Goal: Task Accomplishment & Management: Use online tool/utility

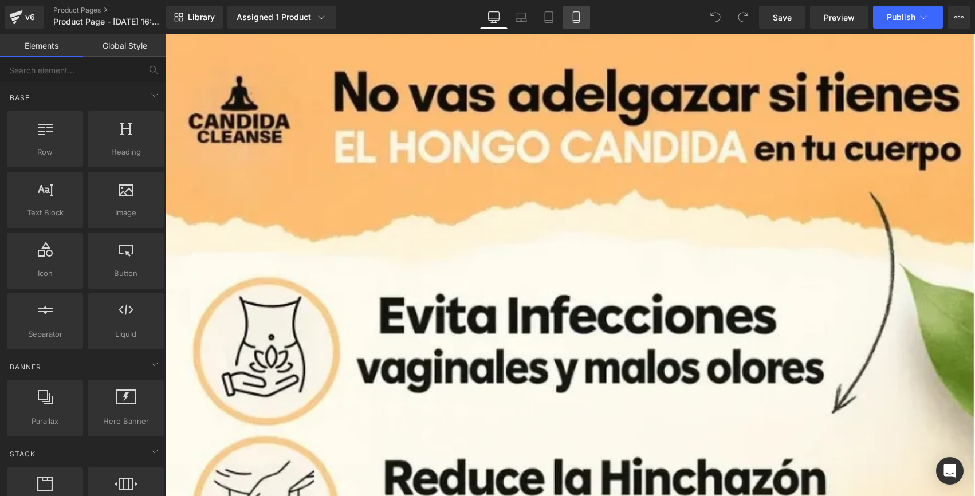
click at [578, 19] on icon at bounding box center [575, 16] width 11 height 11
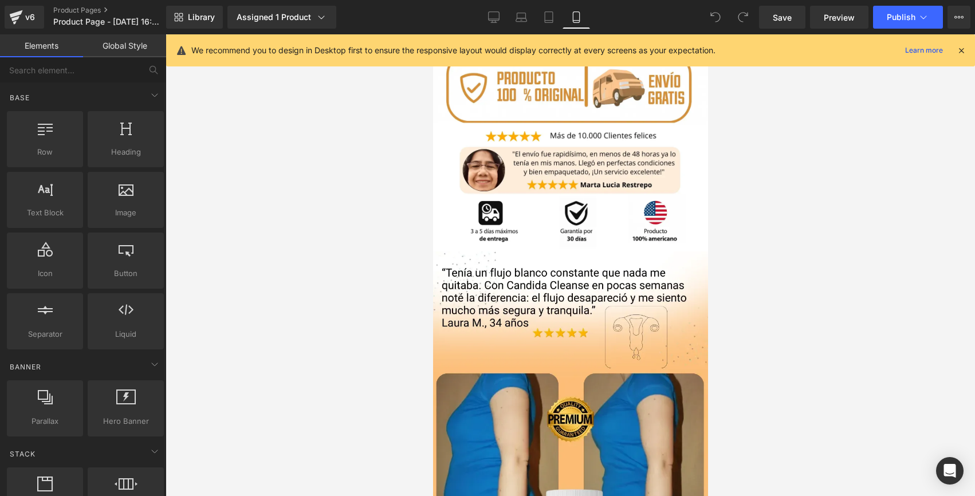
scroll to position [648, 0]
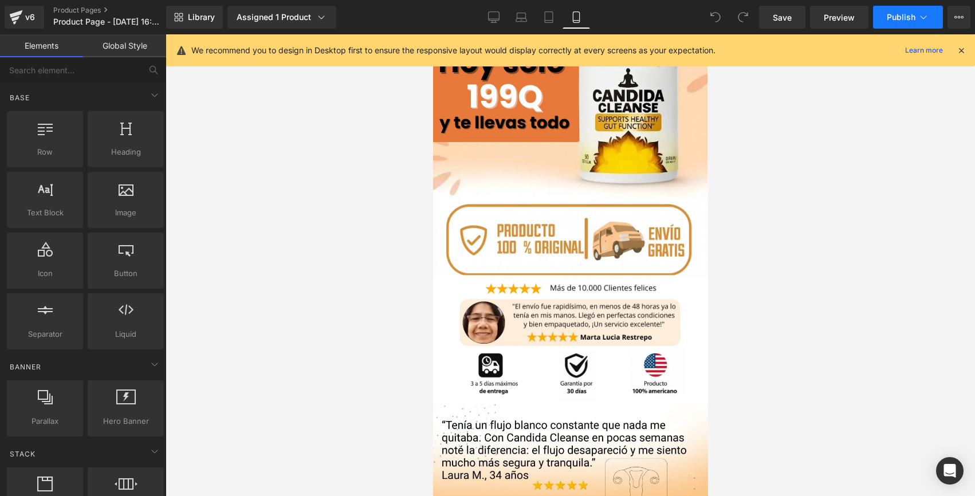
click at [880, 22] on button "Publish" at bounding box center [908, 17] width 70 height 23
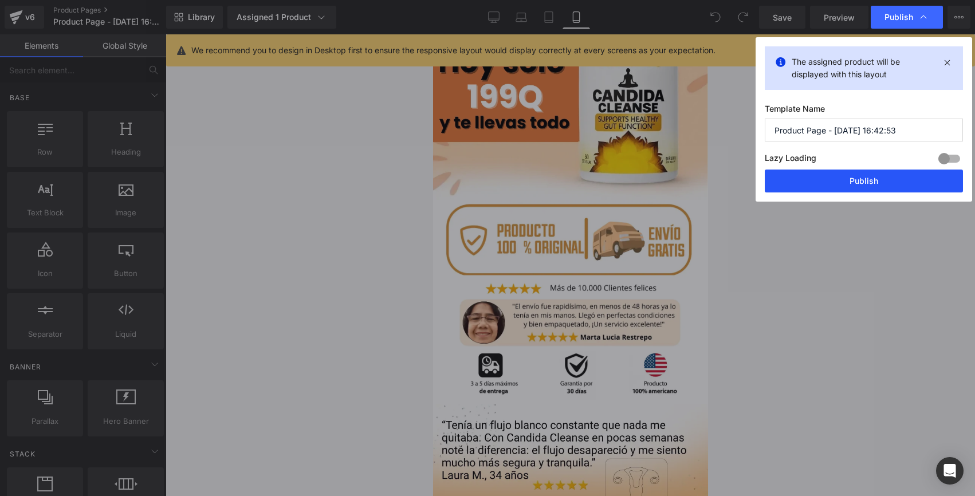
click at [810, 176] on button "Publish" at bounding box center [863, 180] width 198 height 23
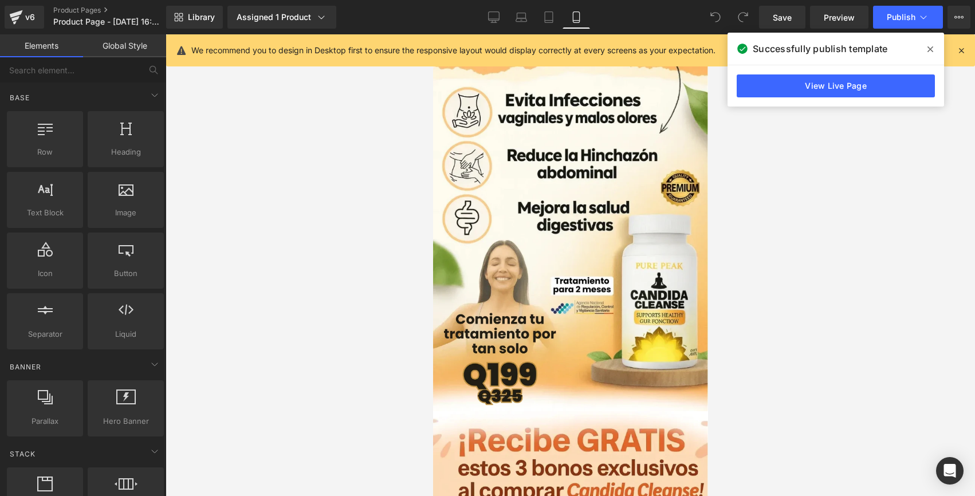
scroll to position [0, 0]
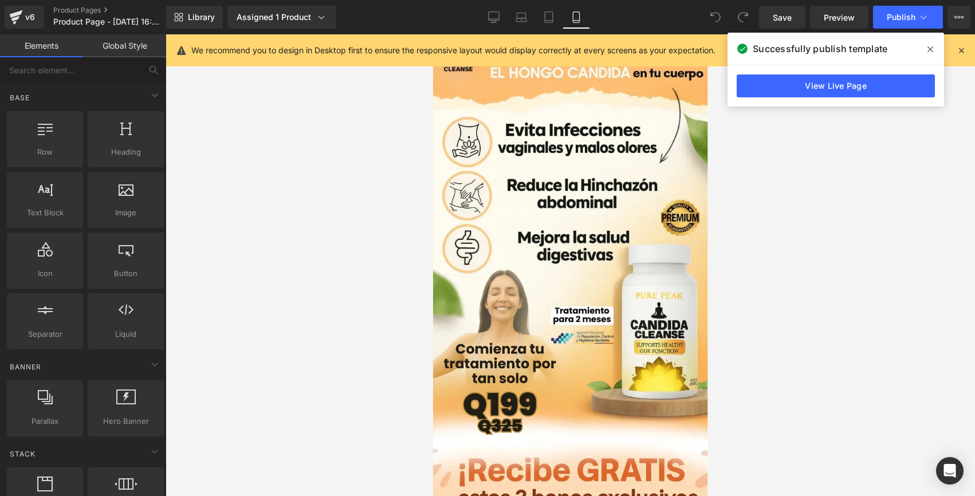
click at [931, 50] on icon at bounding box center [930, 49] width 6 height 9
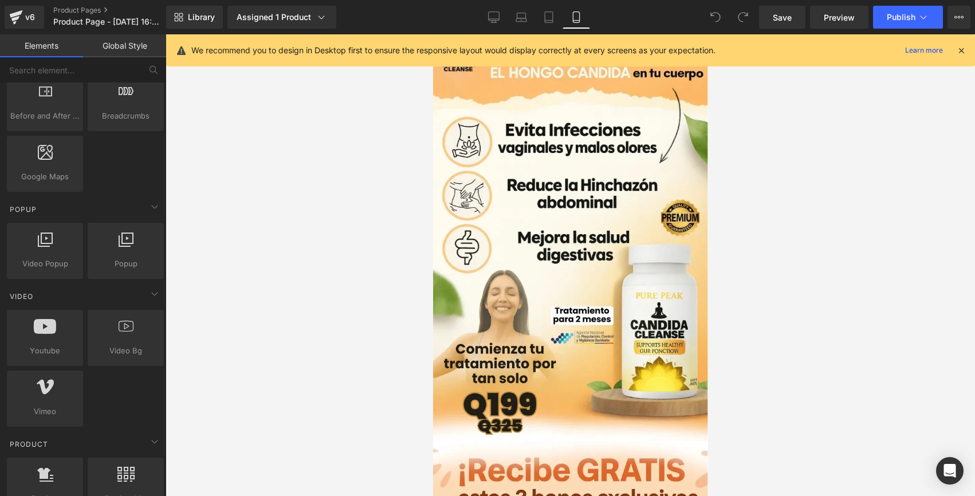
scroll to position [809, 0]
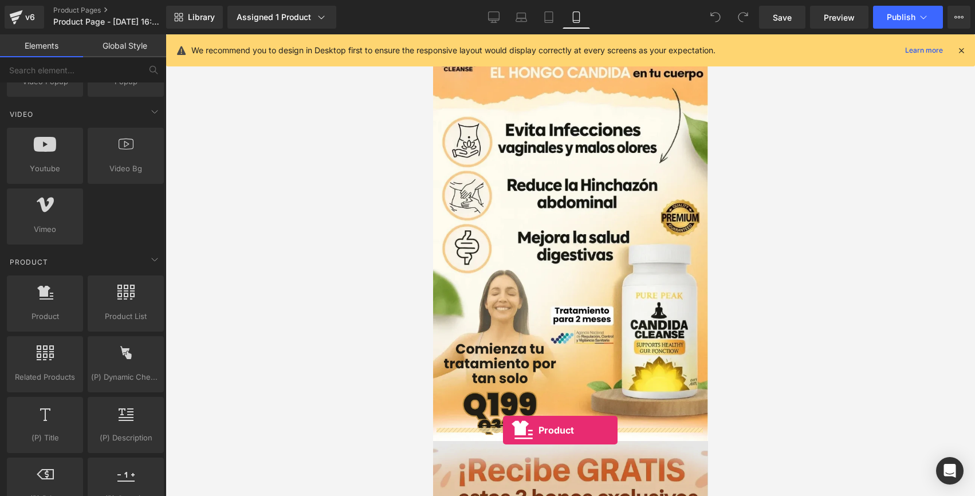
drag, startPoint x: 480, startPoint y: 336, endPoint x: 502, endPoint y: 430, distance: 97.0
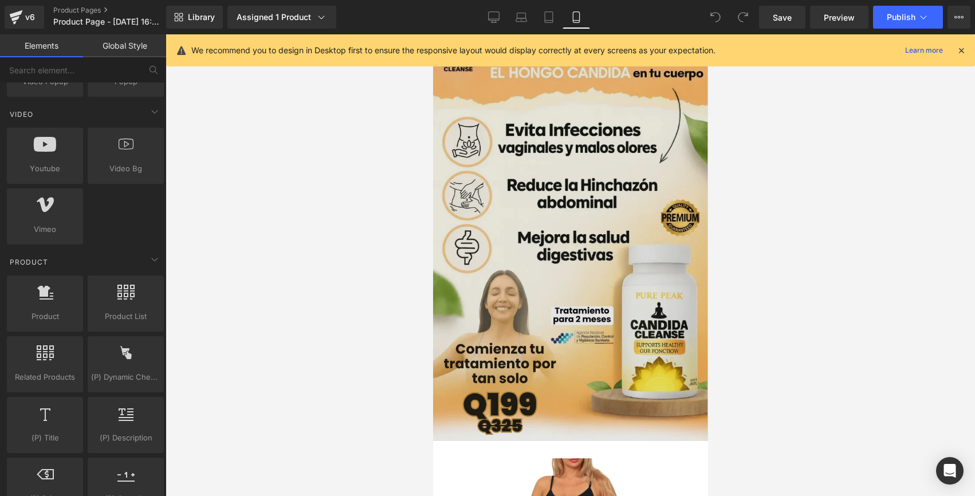
scroll to position [141, 0]
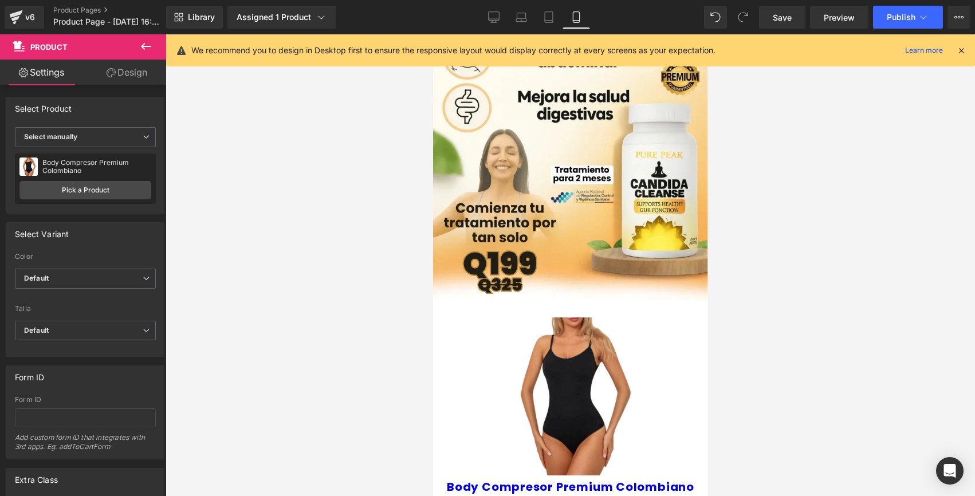
click at [142, 47] on icon at bounding box center [146, 46] width 10 height 7
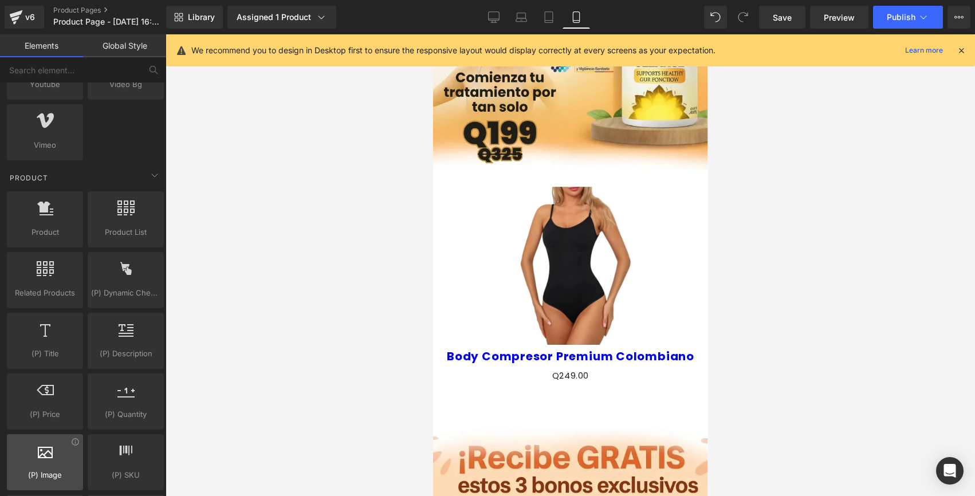
scroll to position [892, 0]
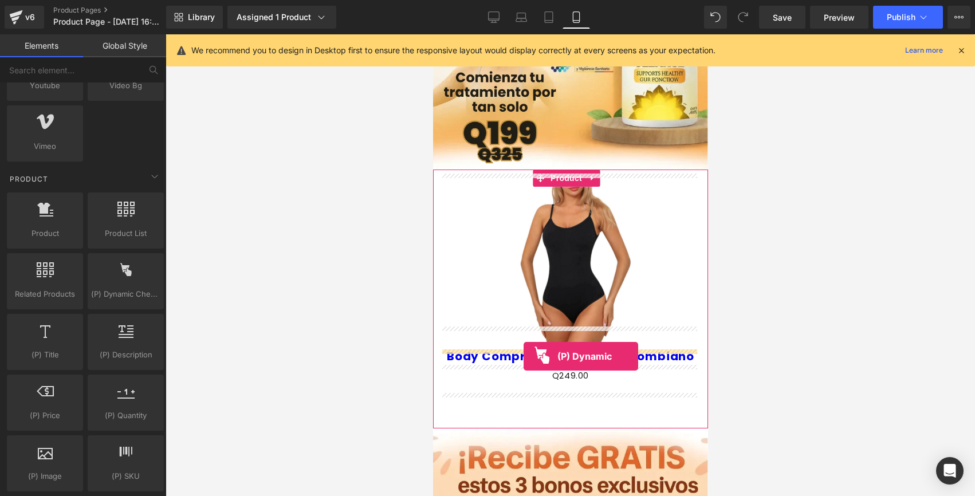
drag, startPoint x: 570, startPoint y: 317, endPoint x: 521, endPoint y: 364, distance: 67.2
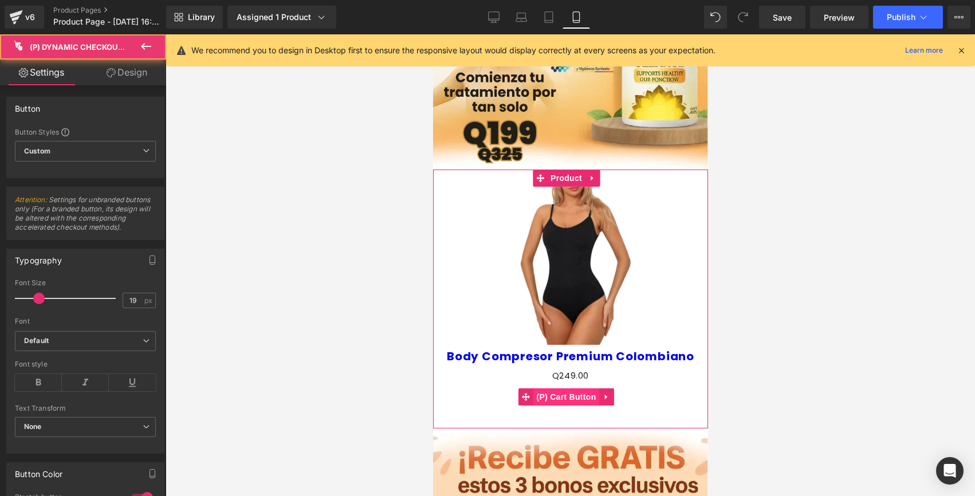
click at [543, 388] on span "(P) Cart Button" at bounding box center [565, 396] width 65 height 17
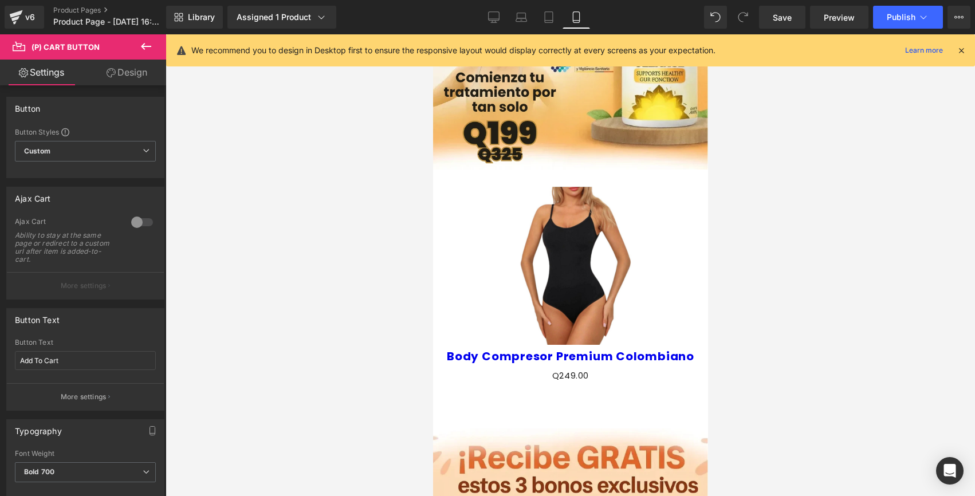
click at [139, 70] on link "Design" at bounding box center [126, 73] width 83 height 26
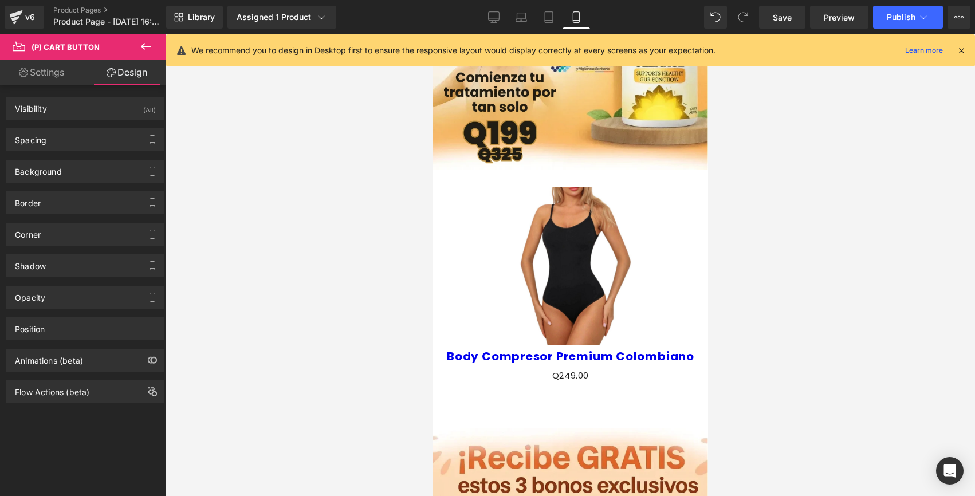
type input "#ffffff"
type input "100"
click at [98, 167] on div "Background" at bounding box center [85, 171] width 157 height 22
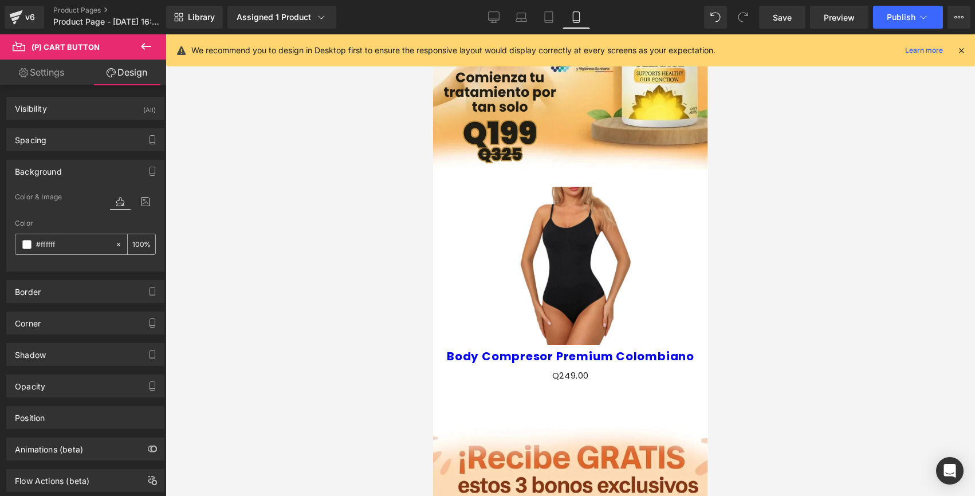
click at [53, 244] on input "#ffffff" at bounding box center [72, 244] width 73 height 13
click at [27, 246] on span at bounding box center [26, 244] width 9 height 9
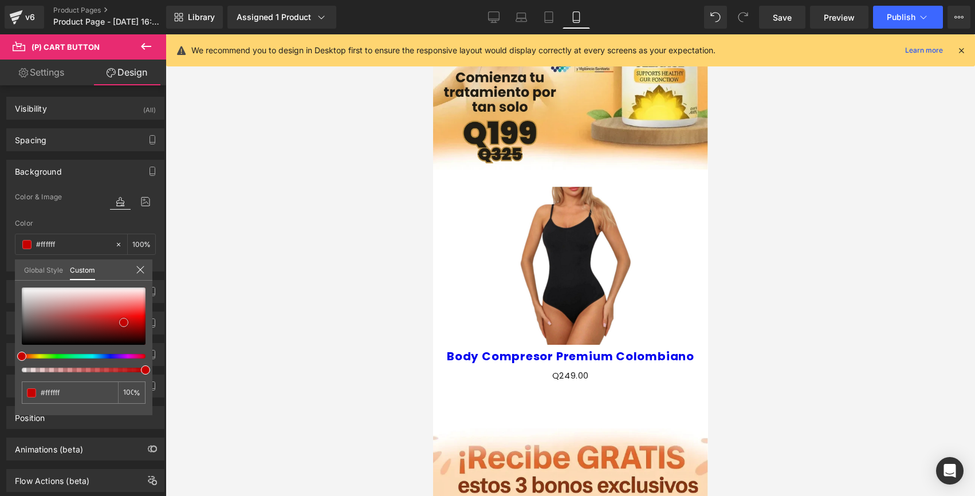
type input "#c60000"
click at [124, 322] on div at bounding box center [84, 315] width 124 height 57
click at [392, 283] on div at bounding box center [569, 265] width 809 height 462
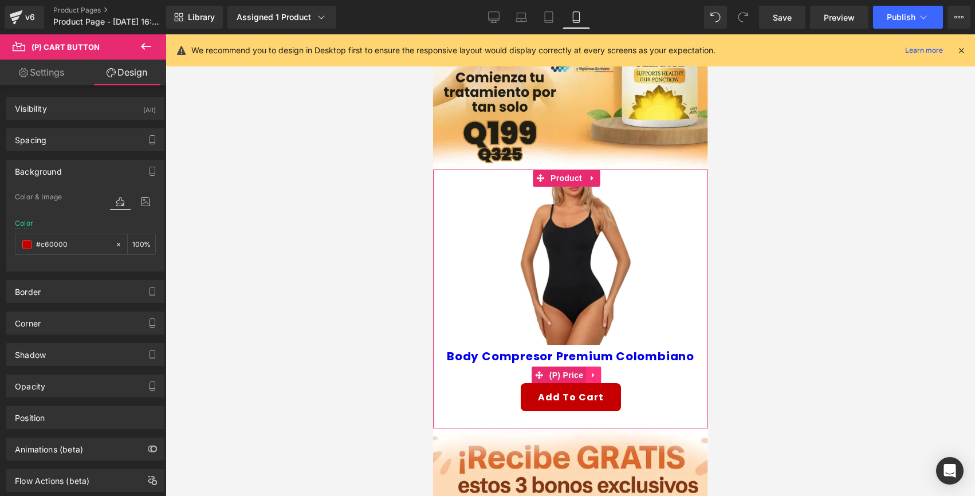
click at [594, 371] on icon at bounding box center [593, 375] width 8 height 9
click at [600, 371] on icon at bounding box center [600, 375] width 8 height 8
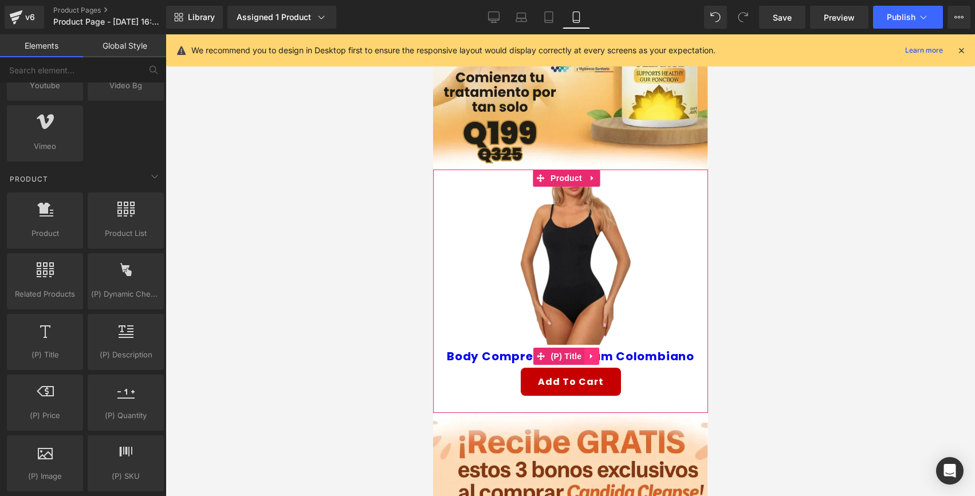
click at [590, 354] on icon at bounding box center [590, 356] width 2 height 5
click at [596, 352] on icon at bounding box center [598, 356] width 8 height 8
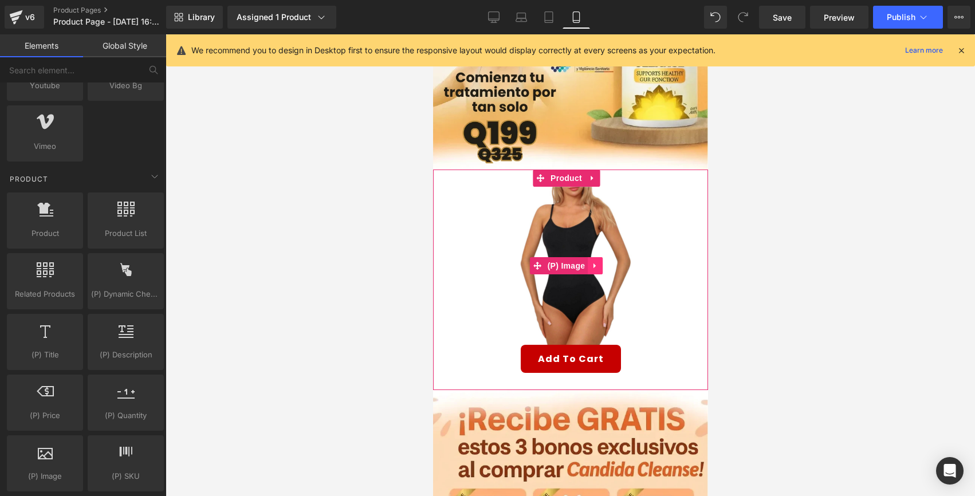
click at [597, 262] on icon at bounding box center [594, 266] width 8 height 9
click at [598, 262] on icon at bounding box center [602, 266] width 8 height 8
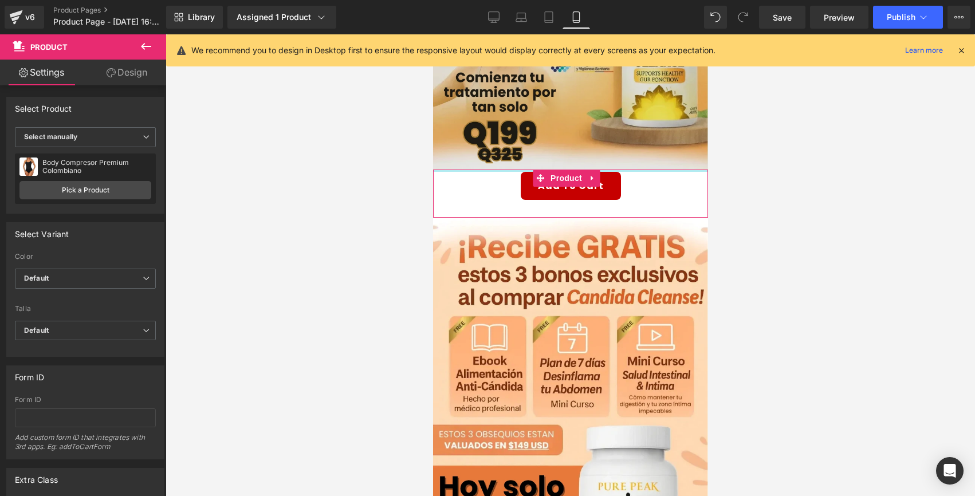
drag, startPoint x: 629, startPoint y: 157, endPoint x: 633, endPoint y: 142, distance: 15.8
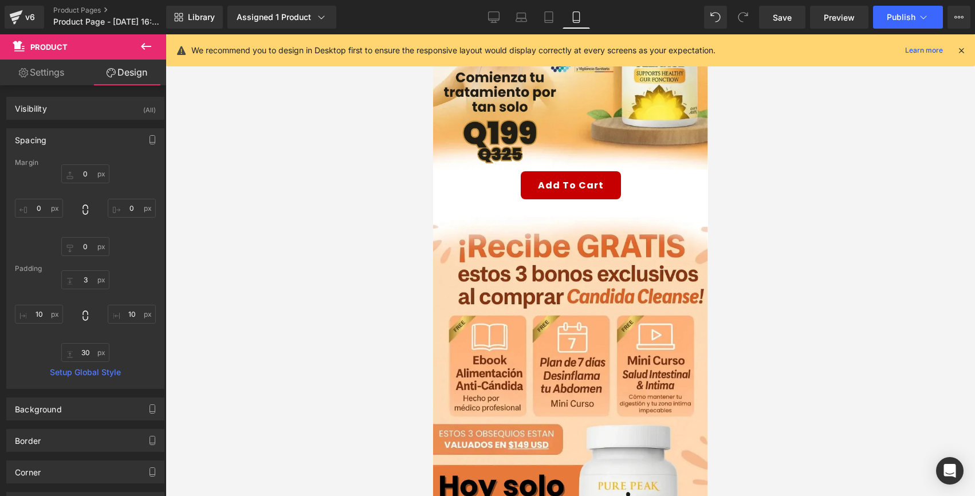
click at [432, 34] on div at bounding box center [432, 34] width 0 height 0
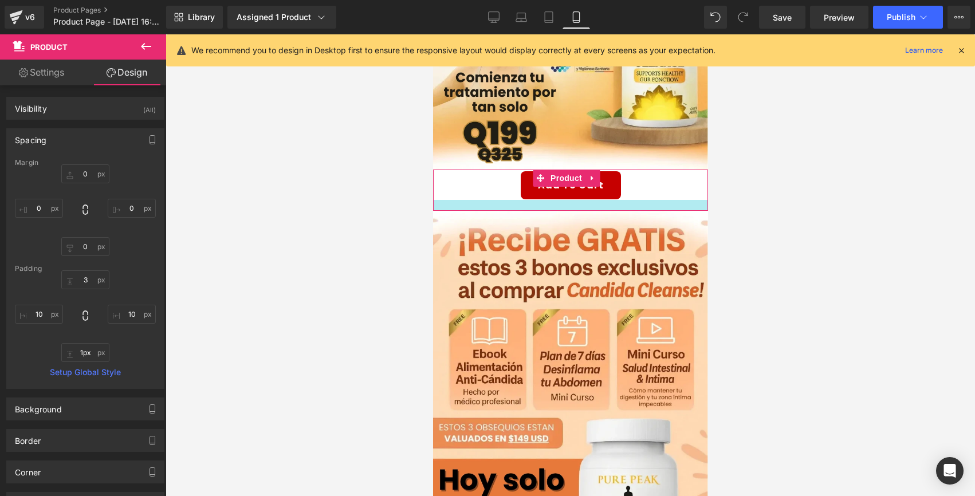
type input "0px"
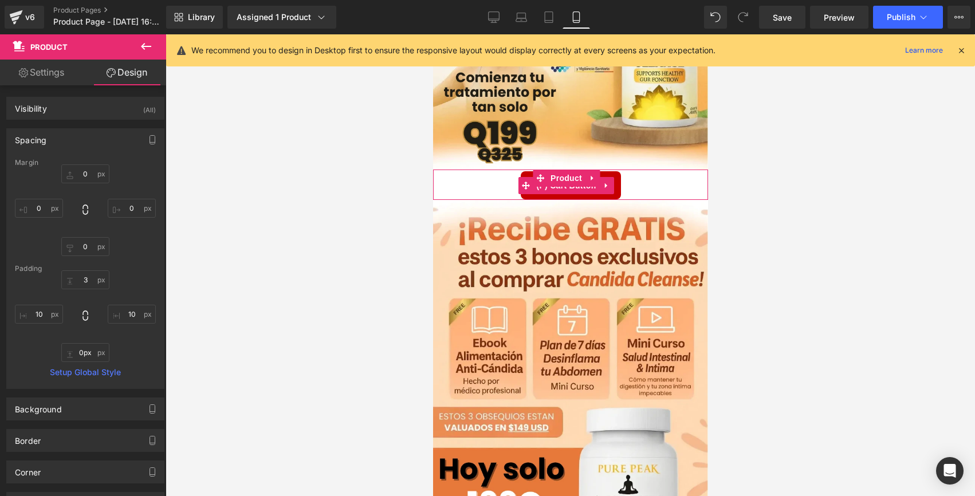
drag, startPoint x: 615, startPoint y: 203, endPoint x: 622, endPoint y: 183, distance: 20.6
click at [622, 183] on div "Buy it now (P) Dynamic Checkout Button Add To Cart (P) Cart Button Product" at bounding box center [569, 184] width 275 height 30
click at [809, 228] on div at bounding box center [569, 265] width 809 height 462
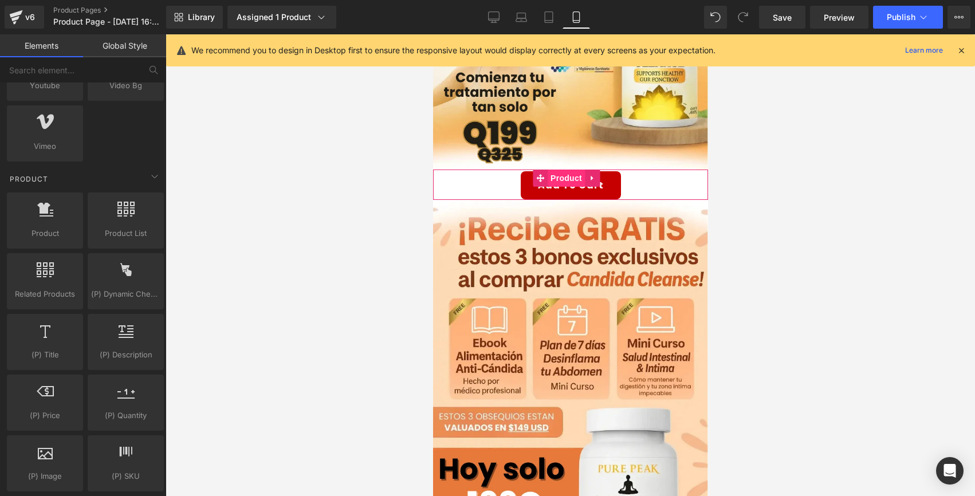
click at [571, 169] on span "Product" at bounding box center [565, 177] width 37 height 17
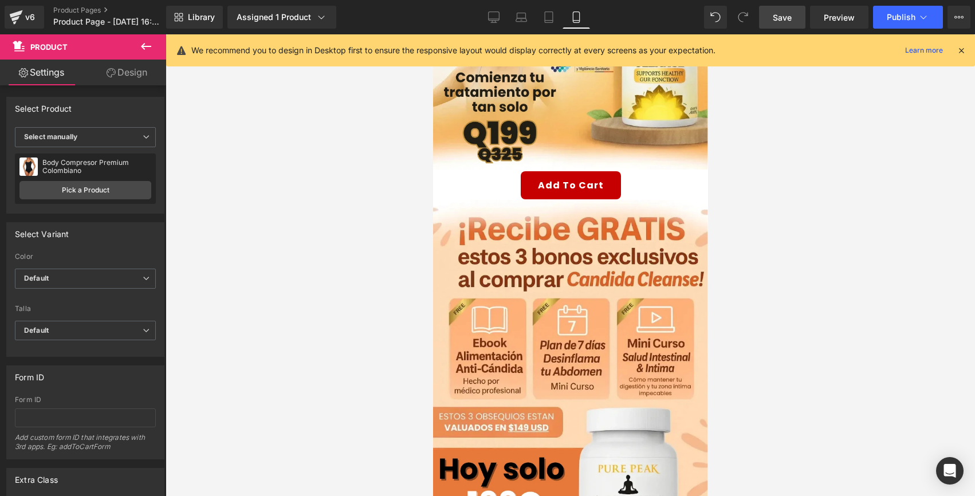
click at [772, 21] on link "Save" at bounding box center [782, 17] width 46 height 23
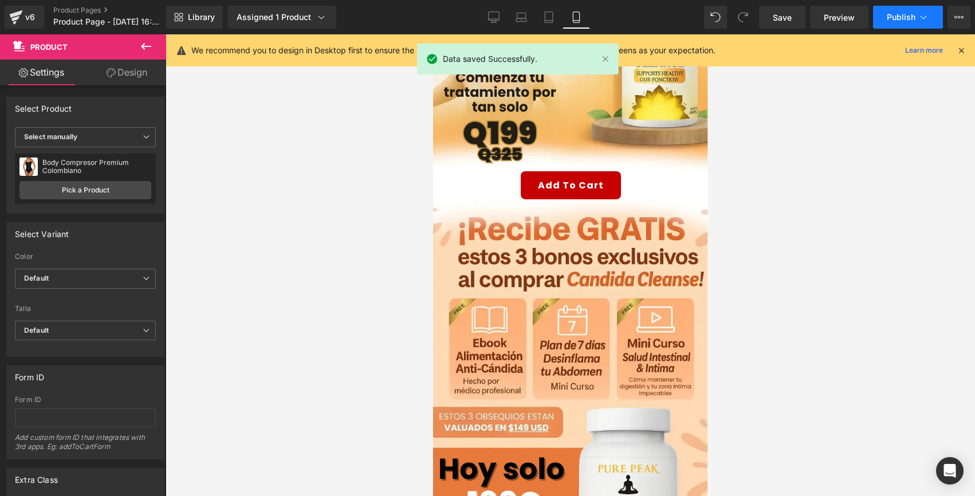
click at [885, 12] on button "Publish" at bounding box center [908, 17] width 70 height 23
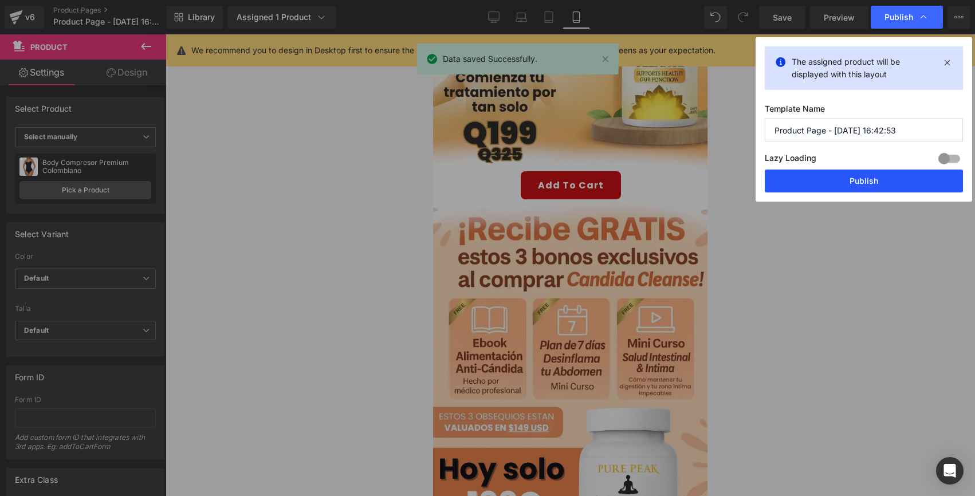
click at [850, 179] on button "Publish" at bounding box center [863, 180] width 198 height 23
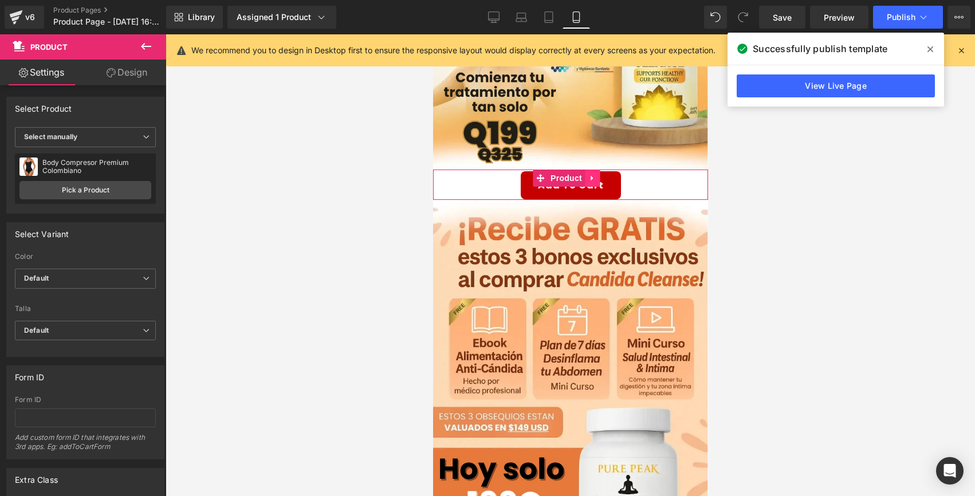
click at [591, 174] on icon at bounding box center [592, 178] width 8 height 9
click at [602, 182] on button "Add To Cart" at bounding box center [570, 185] width 100 height 28
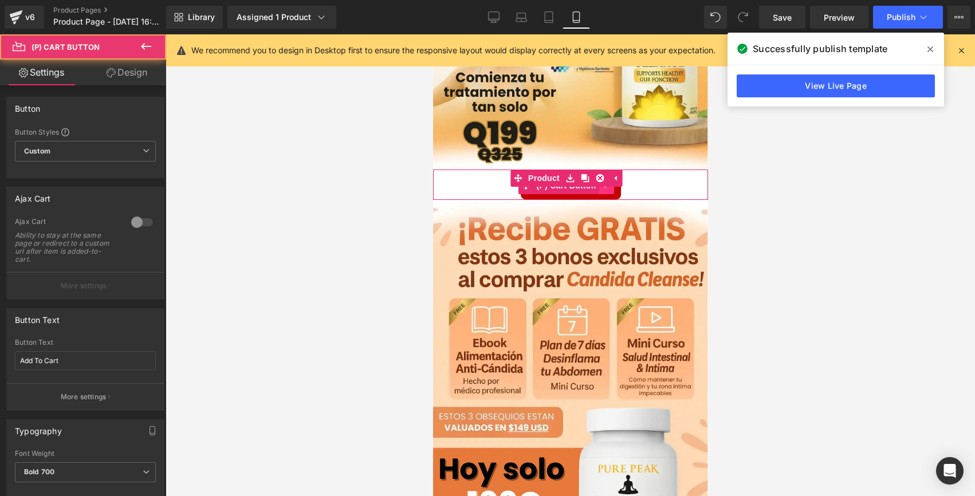
click at [604, 181] on icon at bounding box center [606, 185] width 8 height 9
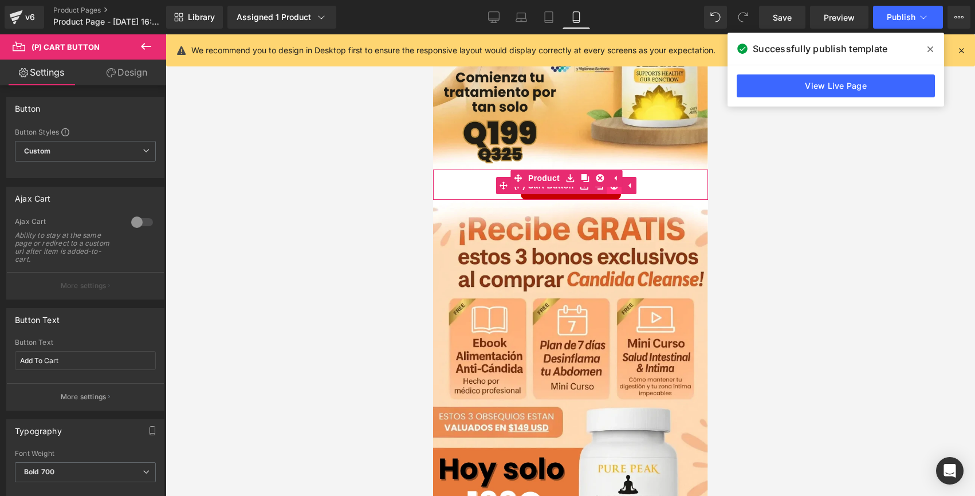
click at [614, 182] on icon at bounding box center [613, 186] width 8 height 8
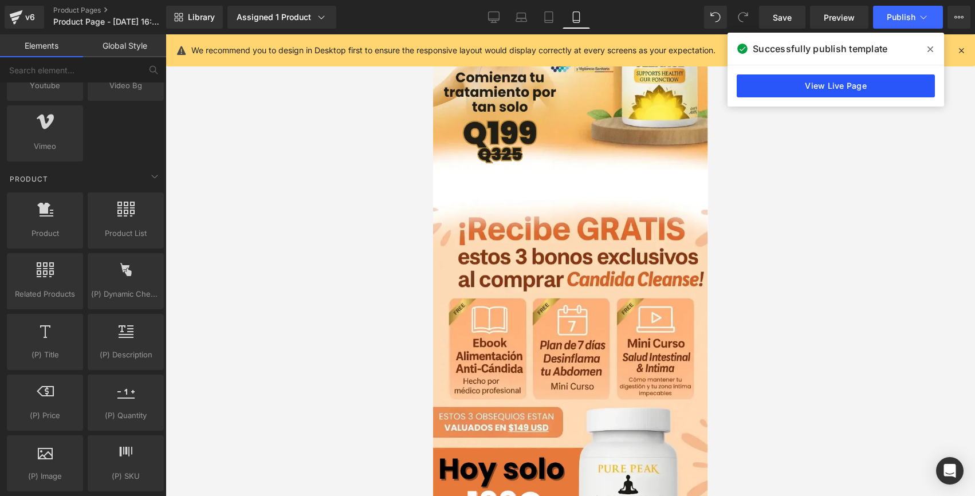
click at [836, 86] on link "View Live Page" at bounding box center [835, 85] width 198 height 23
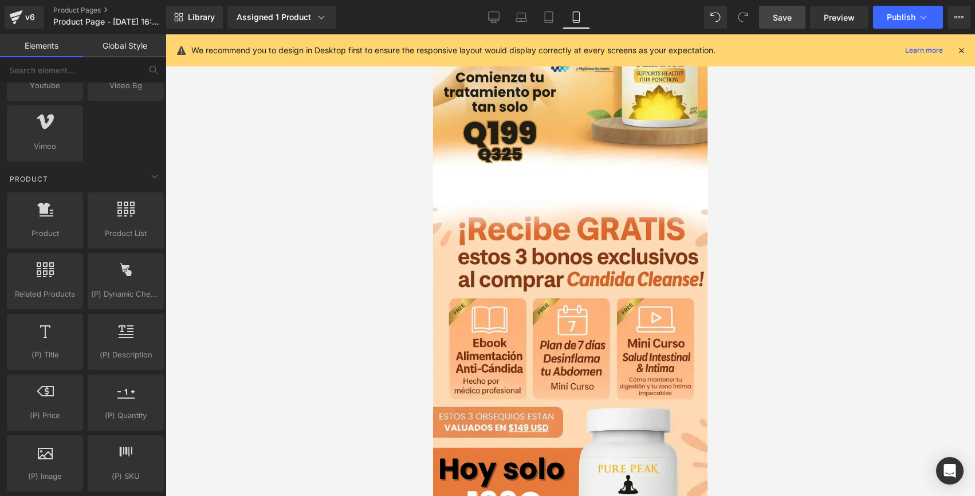
click at [774, 21] on span "Save" at bounding box center [781, 17] width 19 height 12
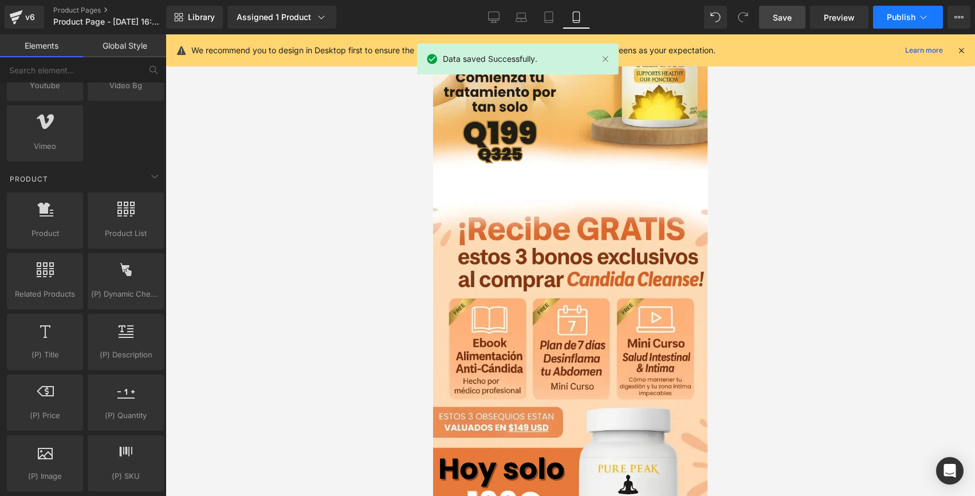
click at [895, 22] on span "Publish" at bounding box center [900, 17] width 29 height 9
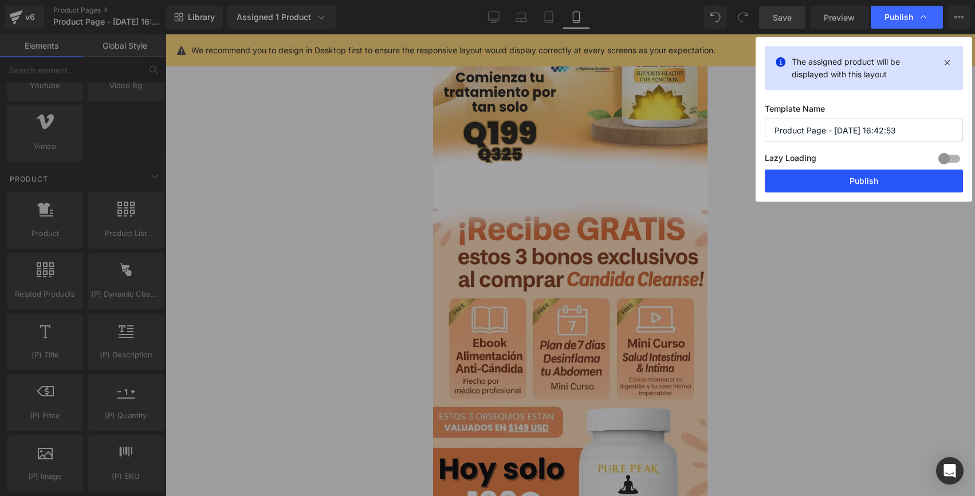
click at [816, 181] on button "Publish" at bounding box center [863, 180] width 198 height 23
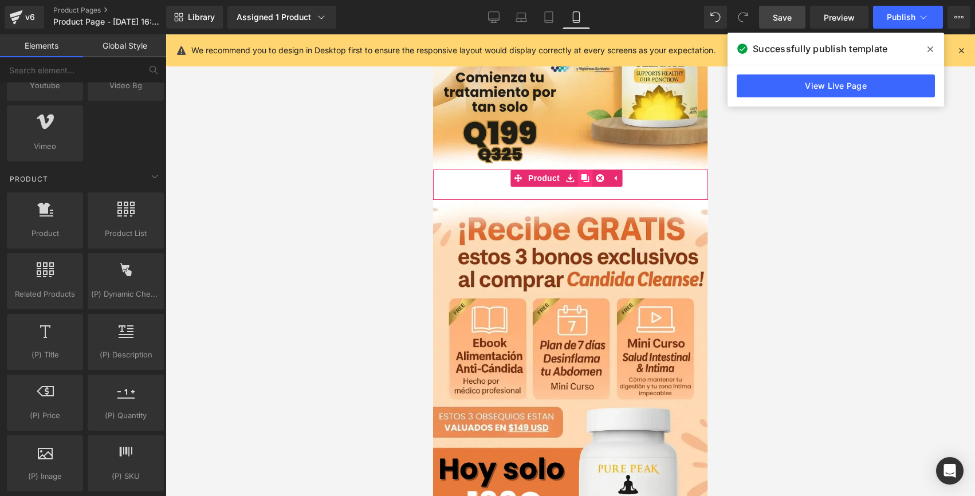
click at [587, 174] on icon at bounding box center [584, 178] width 8 height 8
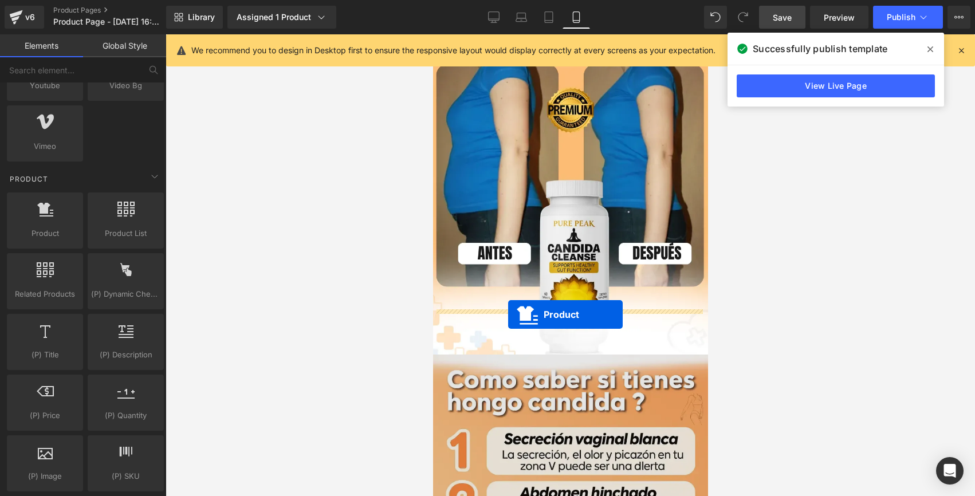
drag, startPoint x: 539, startPoint y: 192, endPoint x: 507, endPoint y: 314, distance: 125.6
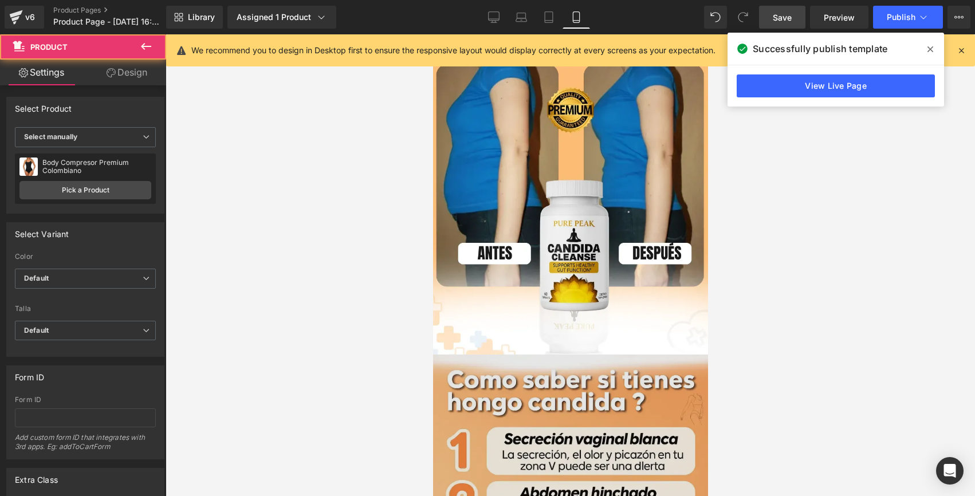
scroll to position [1140, 0]
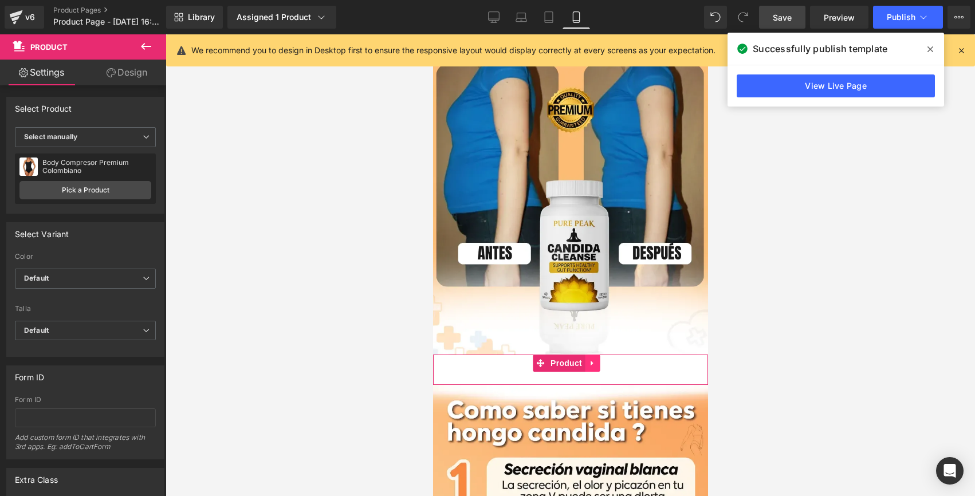
click at [595, 358] on icon at bounding box center [592, 362] width 8 height 9
click at [588, 354] on link at bounding box center [584, 362] width 15 height 17
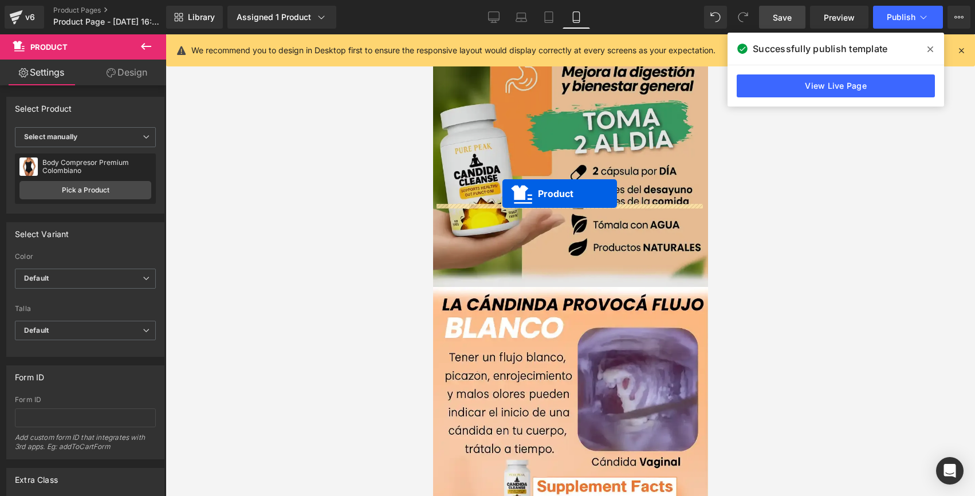
drag, startPoint x: 538, startPoint y: 347, endPoint x: 502, endPoint y: 194, distance: 157.2
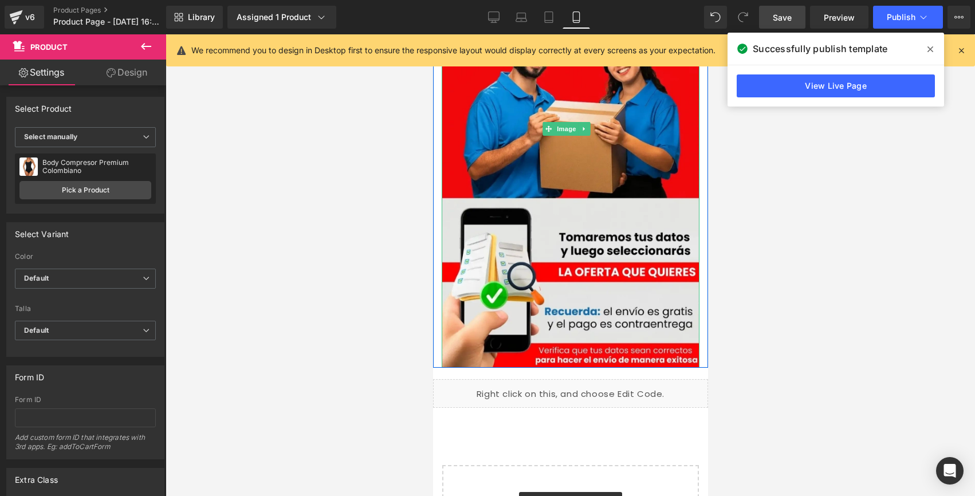
scroll to position [3297, 0]
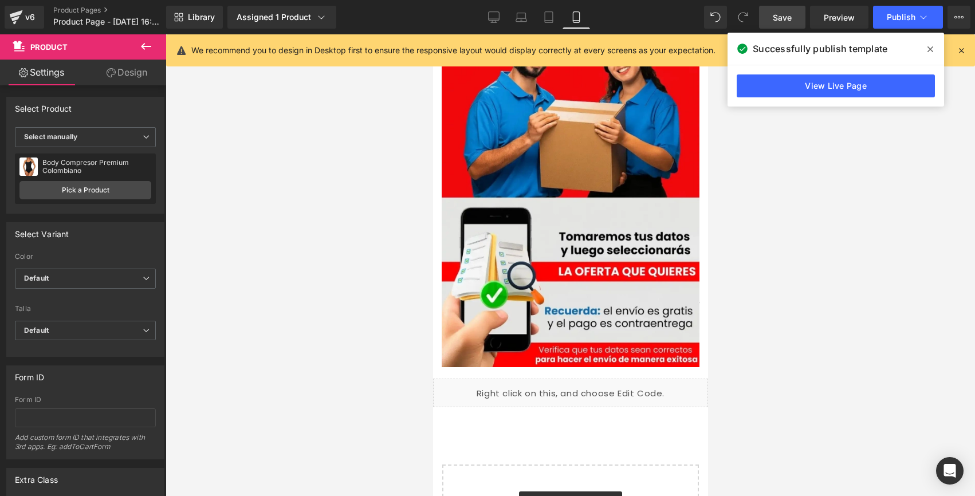
click at [761, 18] on link "Save" at bounding box center [782, 17] width 46 height 23
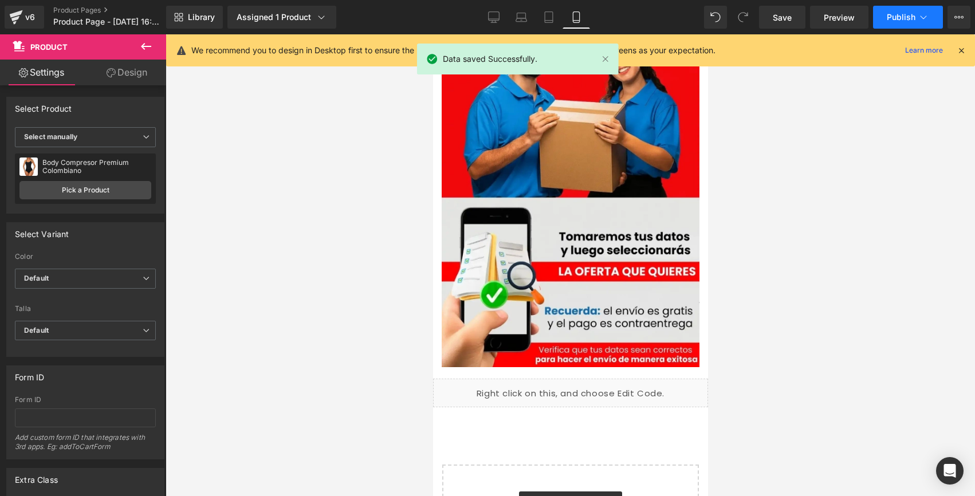
click at [891, 14] on span "Publish" at bounding box center [900, 17] width 29 height 9
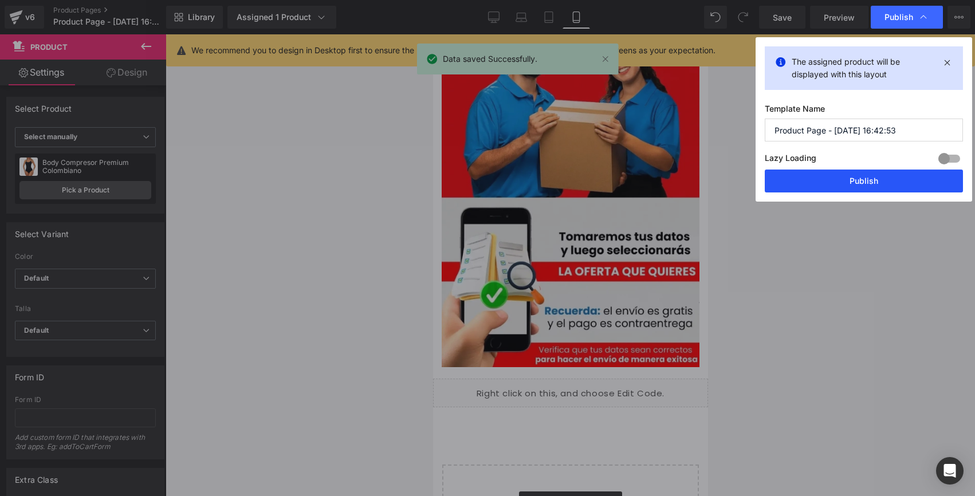
click at [846, 169] on button "Publish" at bounding box center [863, 180] width 198 height 23
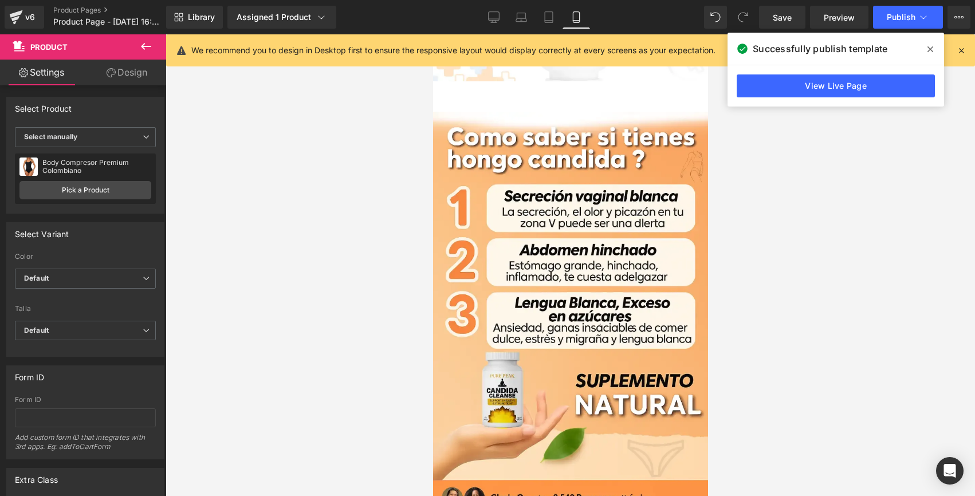
scroll to position [0, 0]
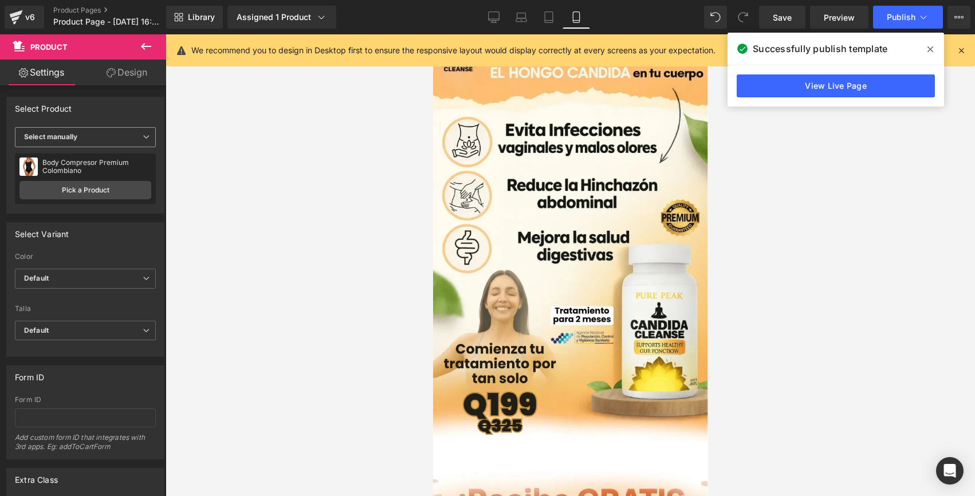
click at [128, 132] on span "Select manually" at bounding box center [85, 137] width 141 height 20
click at [124, 133] on span "Select manually" at bounding box center [83, 137] width 136 height 20
click at [110, 190] on link "Pick a Product" at bounding box center [85, 190] width 132 height 18
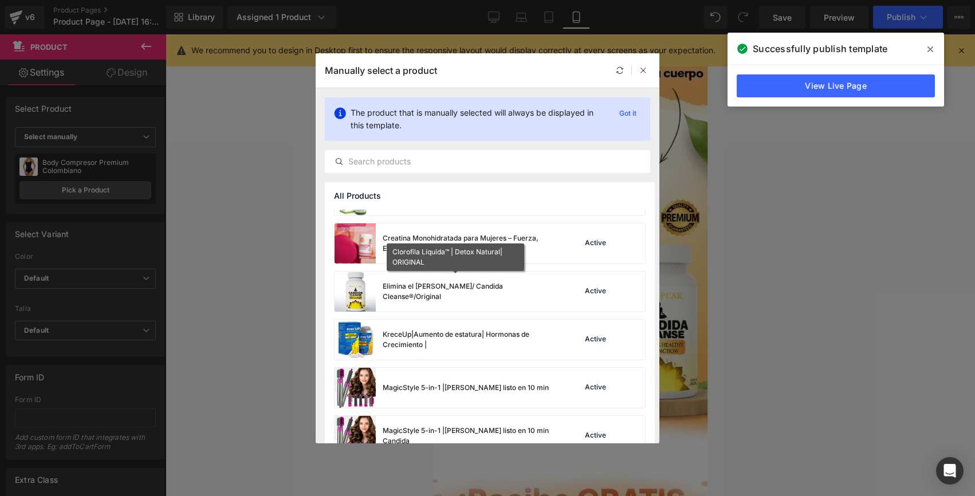
scroll to position [89, 0]
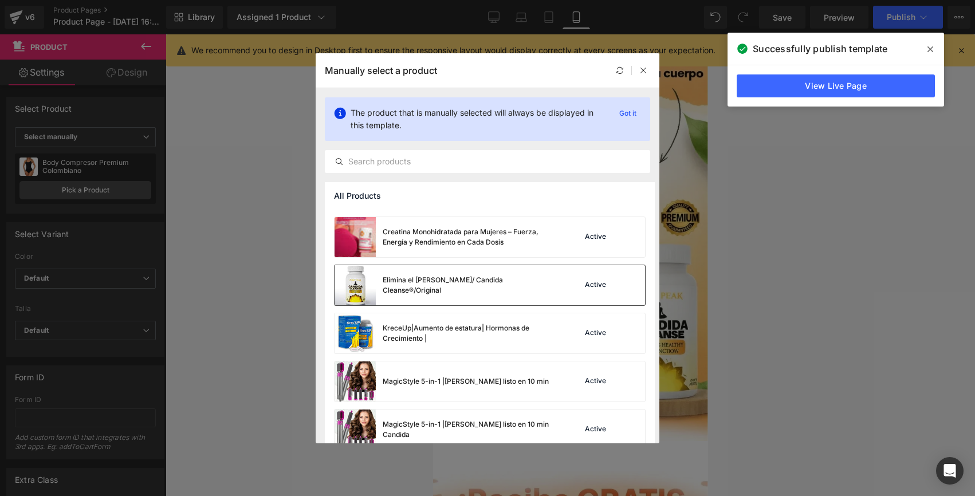
click at [550, 285] on div "Elimina el Hongo Candida/ Candida Cleanse®/Original" at bounding box center [469, 285] width 172 height 21
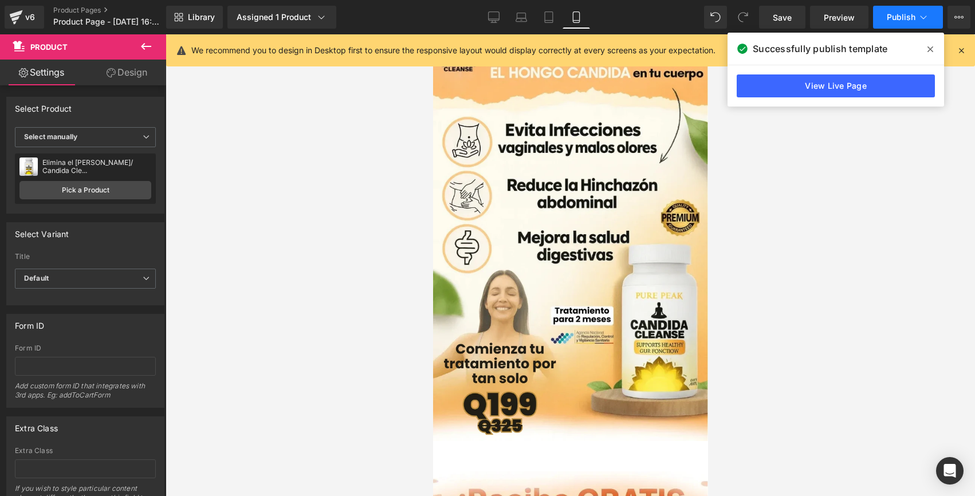
click at [893, 10] on button "Publish" at bounding box center [908, 17] width 70 height 23
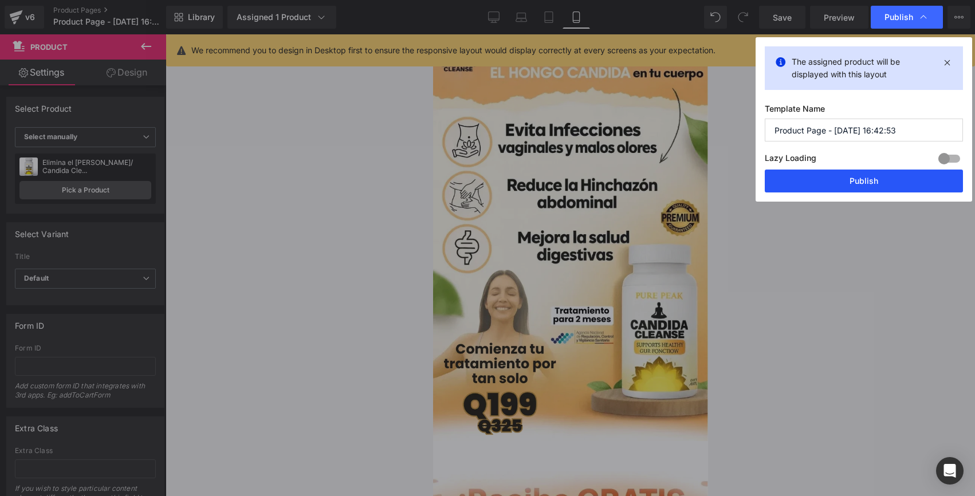
click at [843, 176] on button "Publish" at bounding box center [863, 180] width 198 height 23
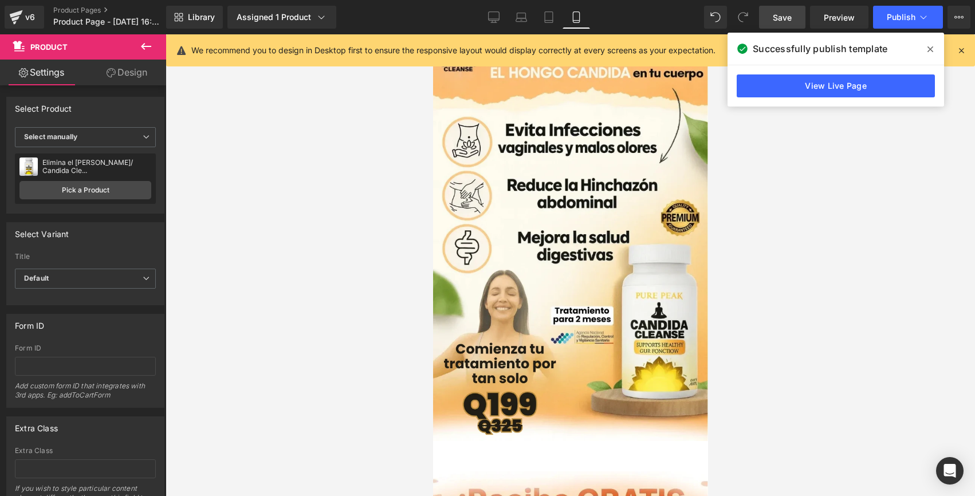
click at [781, 21] on span "Save" at bounding box center [781, 17] width 19 height 12
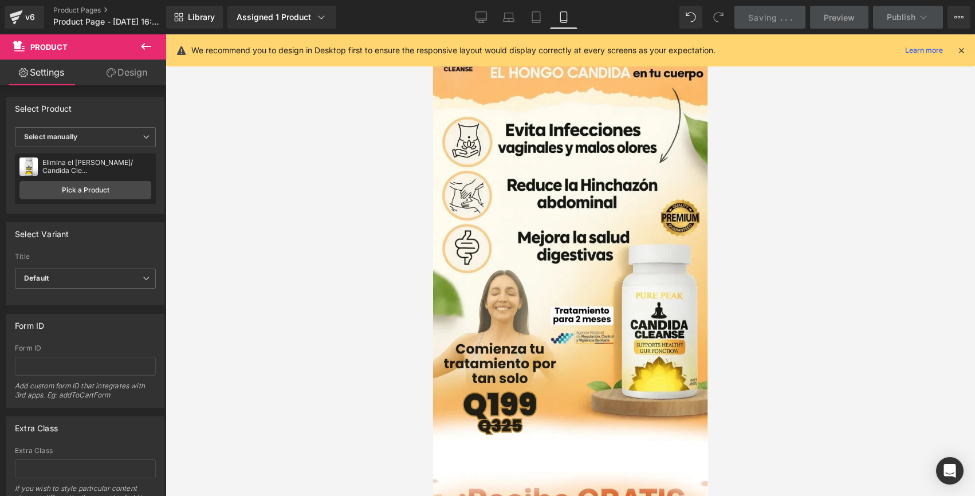
click at [781, 21] on span "." at bounding box center [781, 18] width 2 height 10
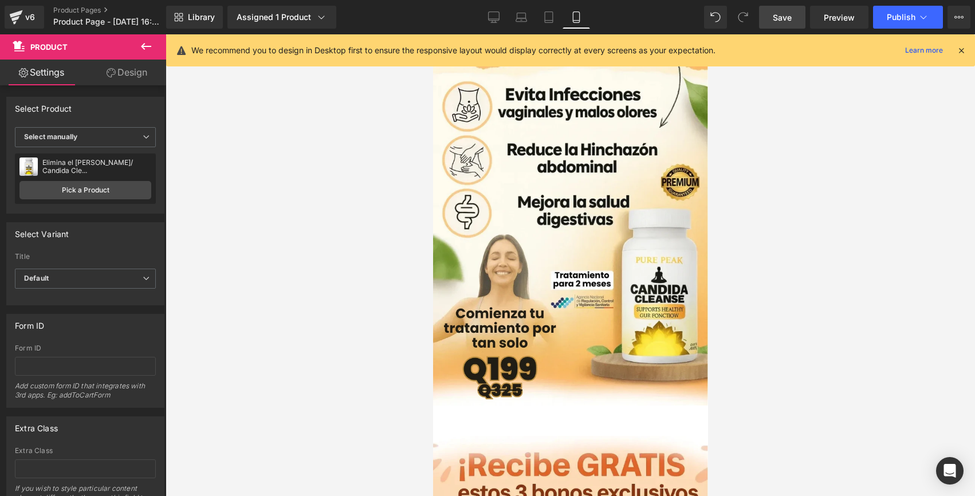
scroll to position [0, 0]
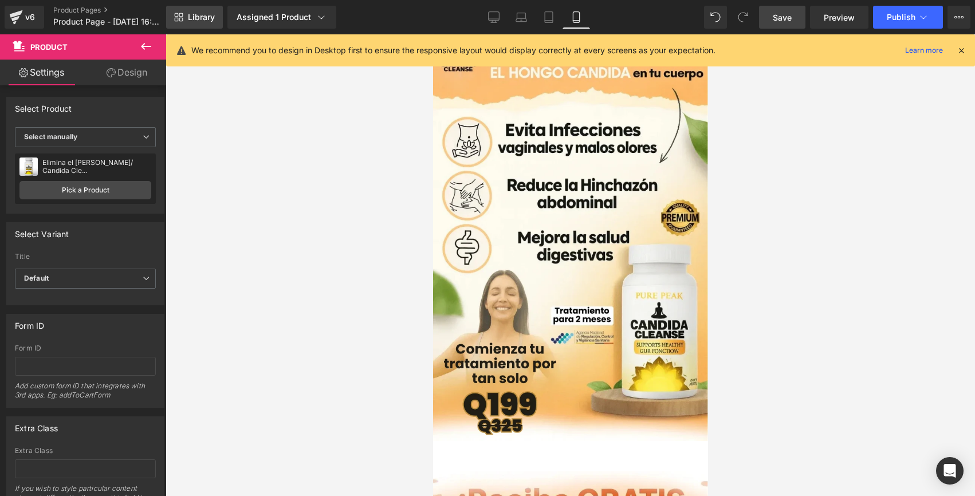
click at [185, 26] on link "Library" at bounding box center [194, 17] width 57 height 23
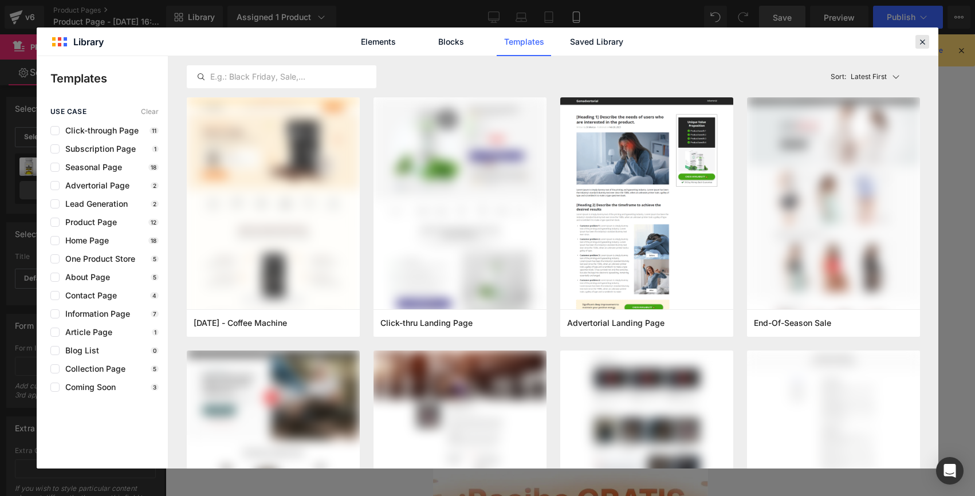
click at [924, 42] on icon at bounding box center [922, 42] width 10 height 10
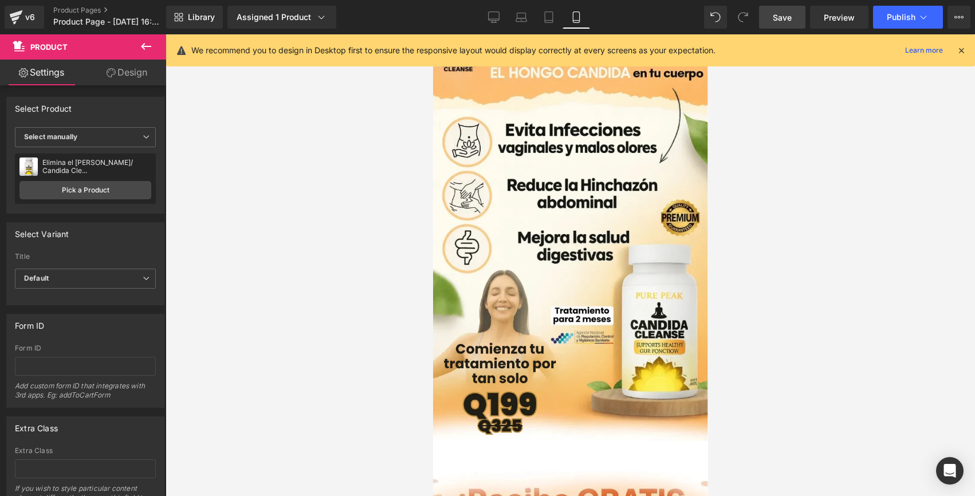
click at [147, 46] on icon at bounding box center [146, 46] width 10 height 7
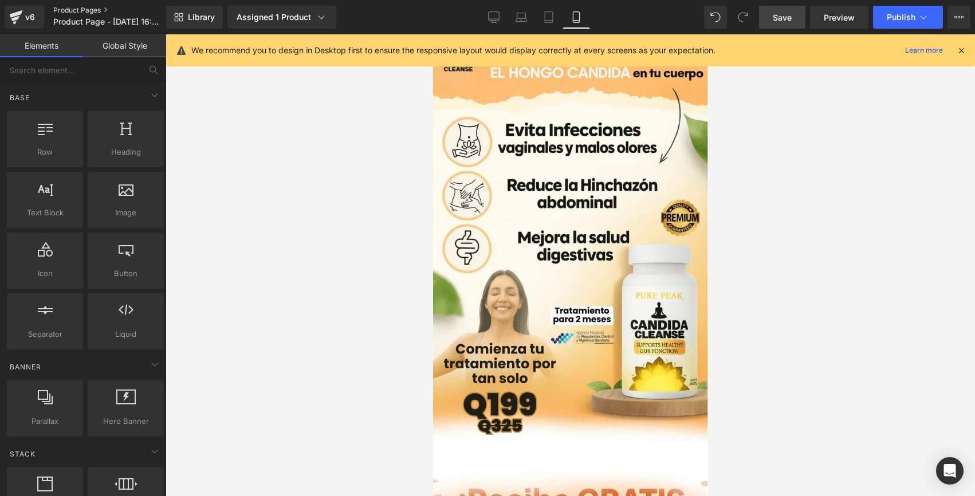
click at [77, 12] on link "Product Pages" at bounding box center [119, 10] width 132 height 9
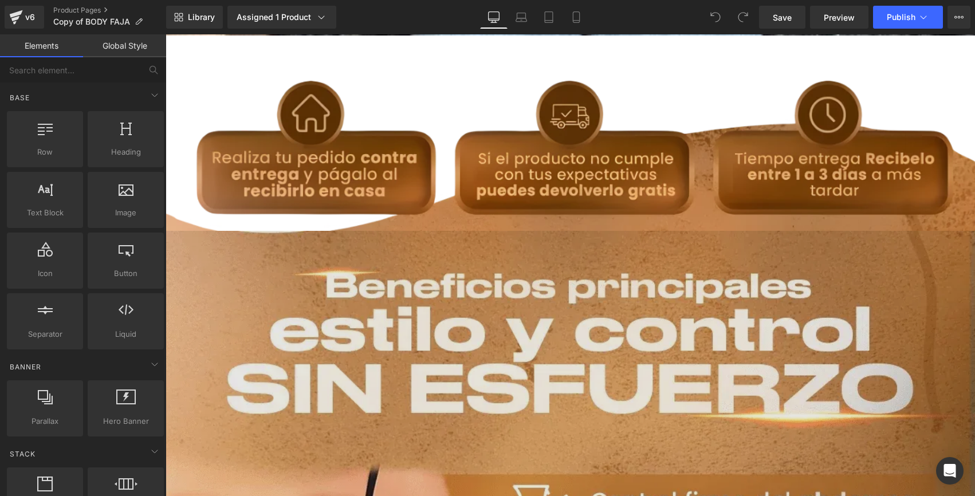
scroll to position [2139, 0]
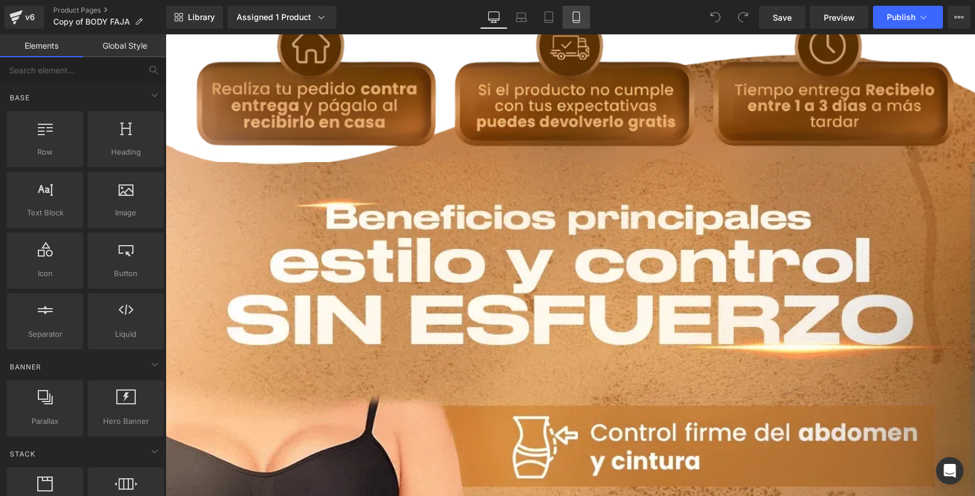
click at [582, 19] on link "Mobile" at bounding box center [575, 17] width 27 height 23
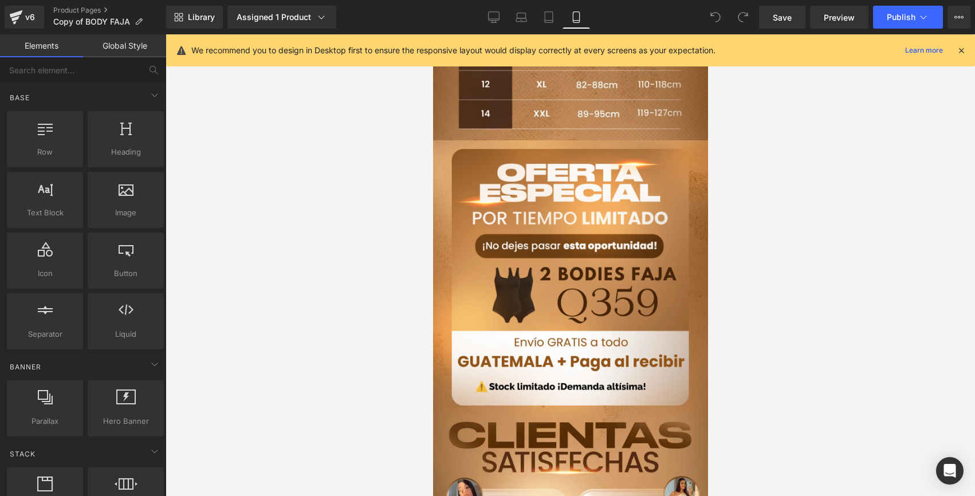
scroll to position [2004, 0]
click at [907, 25] on button "Publish" at bounding box center [908, 17] width 70 height 23
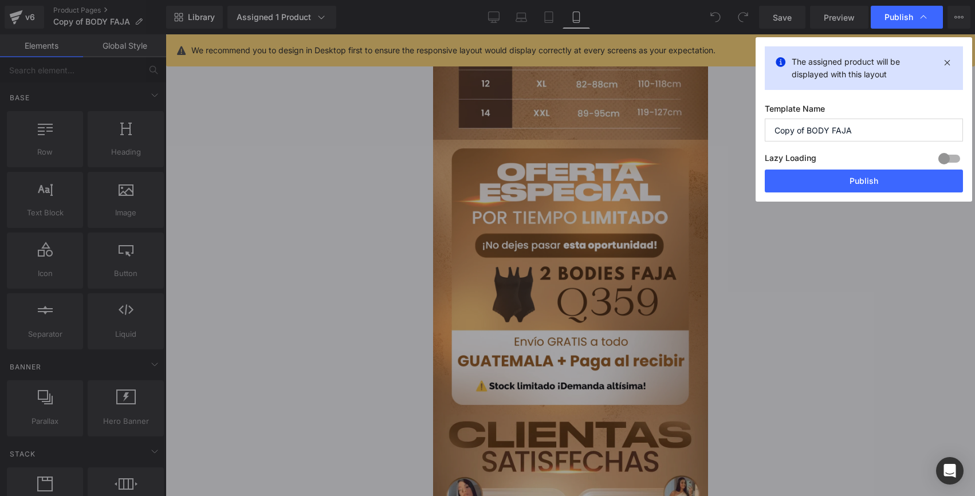
click at [850, 169] on div "Lazy Loading Build Upgrade plan to unlock" at bounding box center [863, 160] width 198 height 19
click at [847, 175] on button "Publish" at bounding box center [863, 180] width 198 height 23
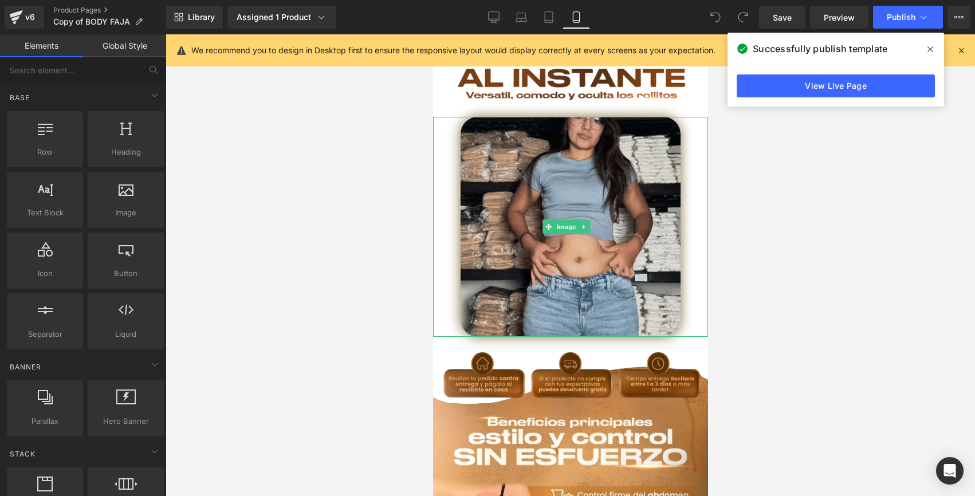
scroll to position [0, 0]
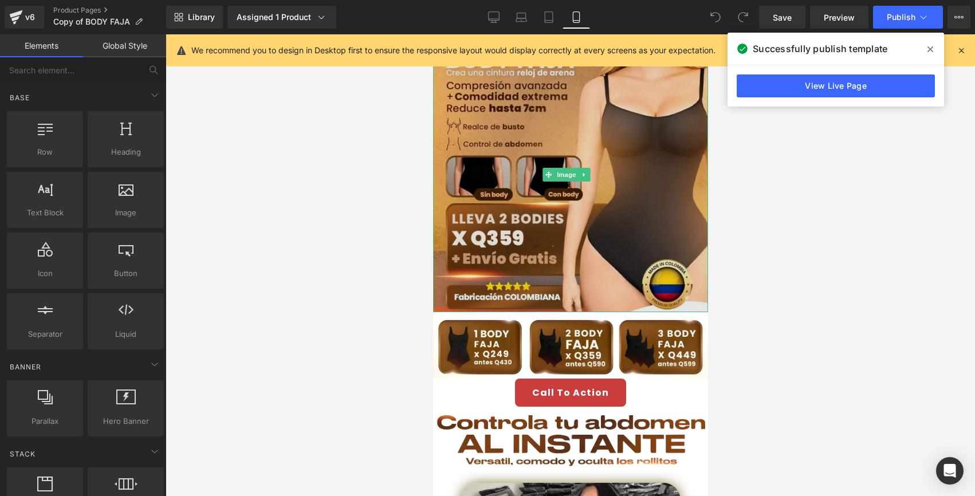
click at [544, 241] on img at bounding box center [569, 174] width 275 height 275
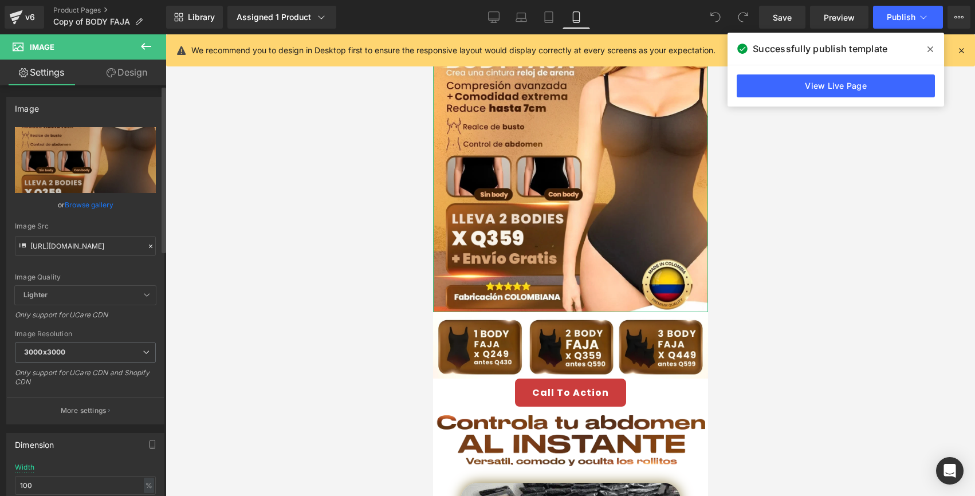
click at [149, 247] on icon at bounding box center [150, 246] width 3 height 3
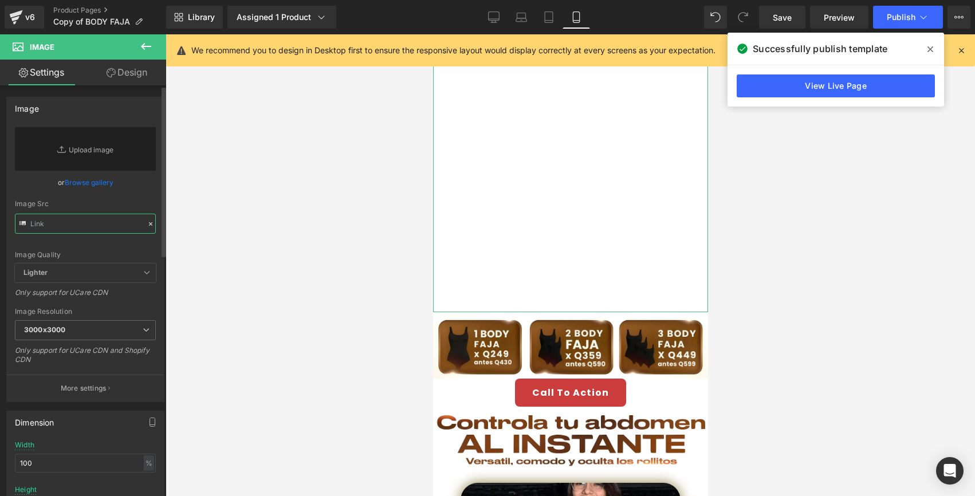
click at [70, 224] on input "text" at bounding box center [85, 224] width 141 height 20
paste input "[URL][DOMAIN_NAME]"
type input "[URL][DOMAIN_NAME]"
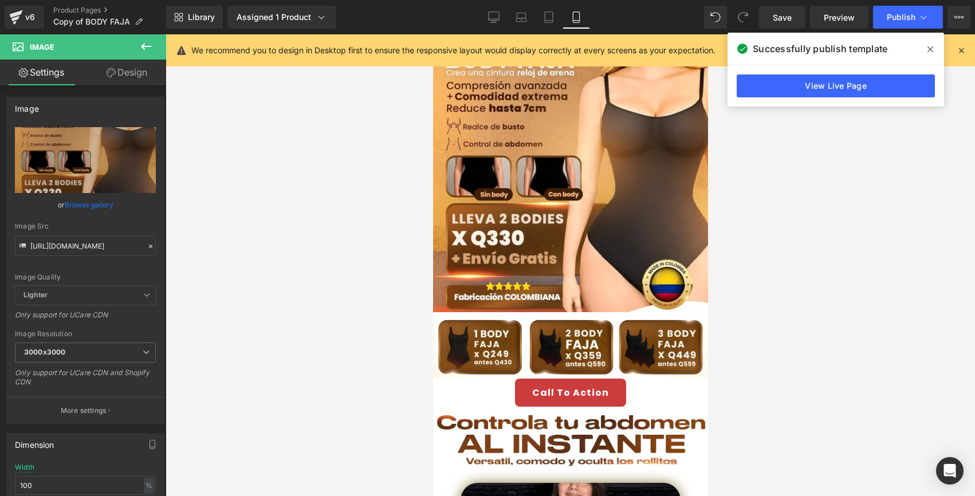
click at [249, 232] on div at bounding box center [569, 265] width 809 height 462
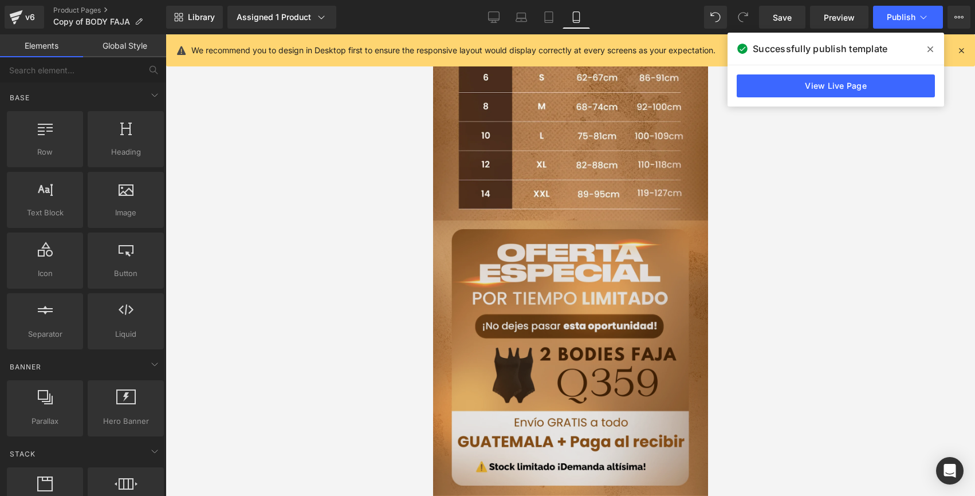
scroll to position [1927, 0]
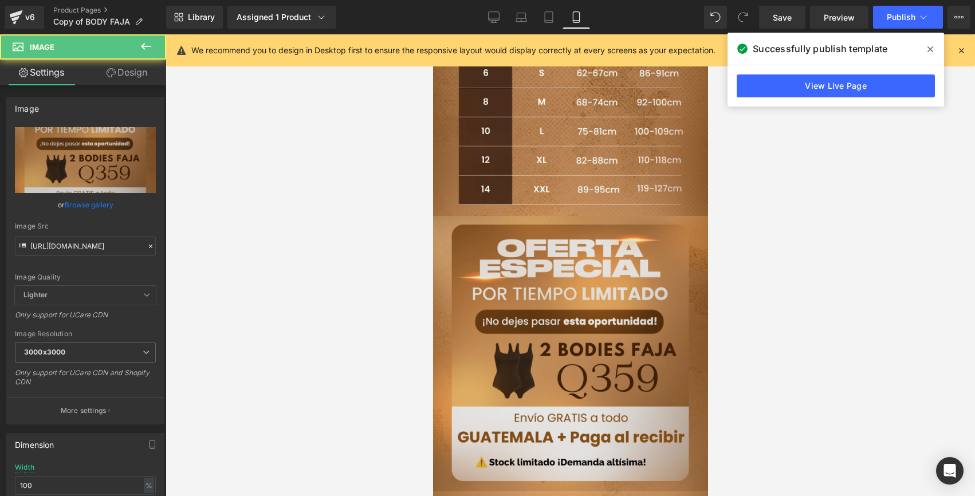
click at [471, 274] on img at bounding box center [569, 353] width 275 height 275
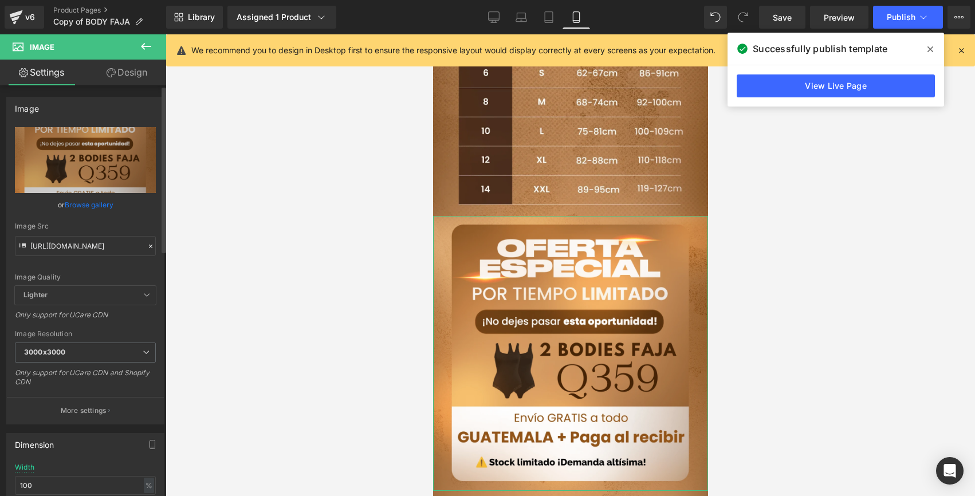
click at [149, 245] on icon at bounding box center [150, 246] width 3 height 3
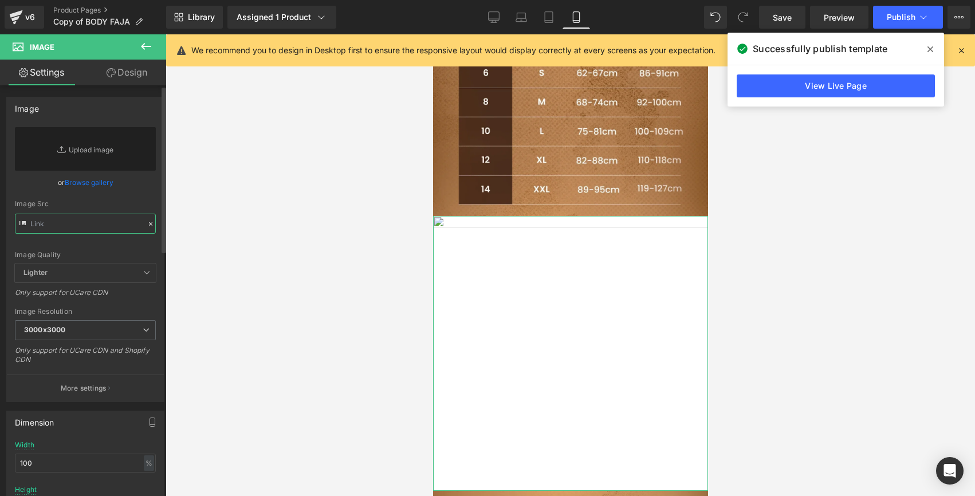
click at [86, 222] on input "text" at bounding box center [85, 224] width 141 height 20
paste input "[URL][DOMAIN_NAME]"
type input "[URL][DOMAIN_NAME]"
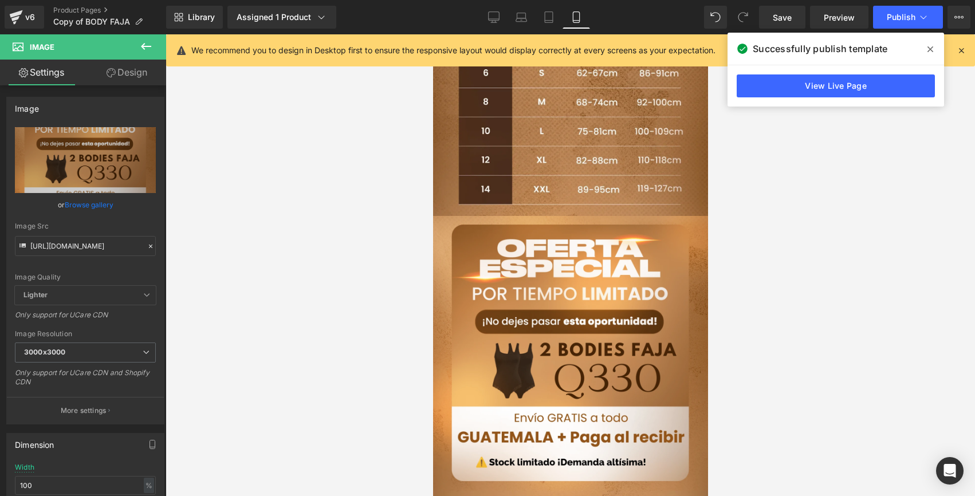
scroll to position [0, 0]
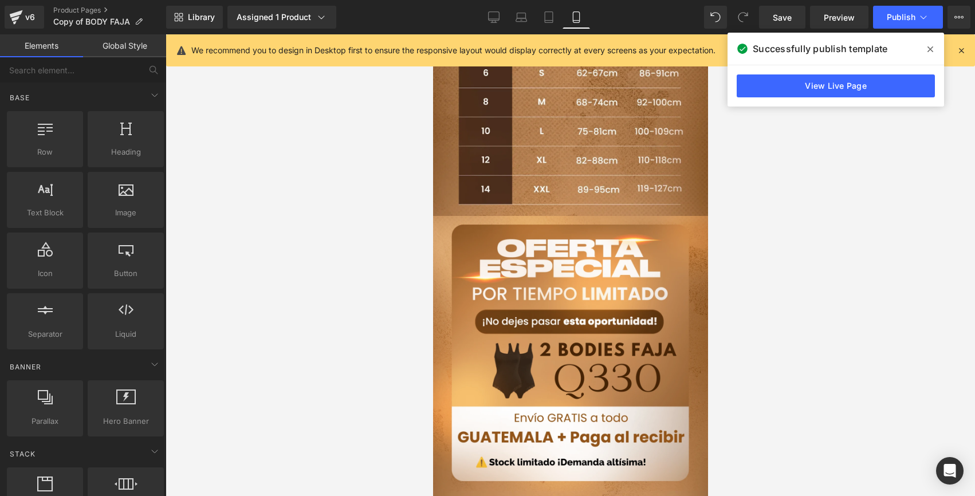
click at [340, 281] on div at bounding box center [569, 265] width 809 height 462
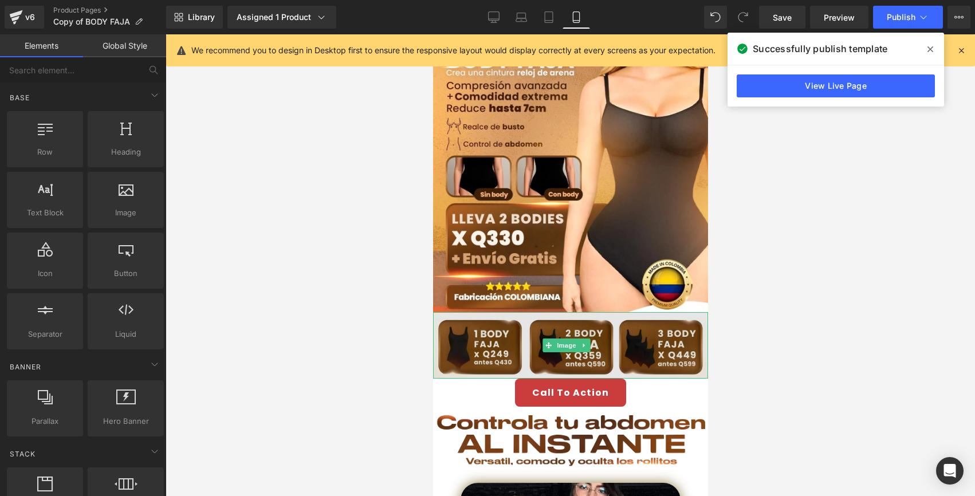
click at [496, 342] on img at bounding box center [569, 345] width 275 height 66
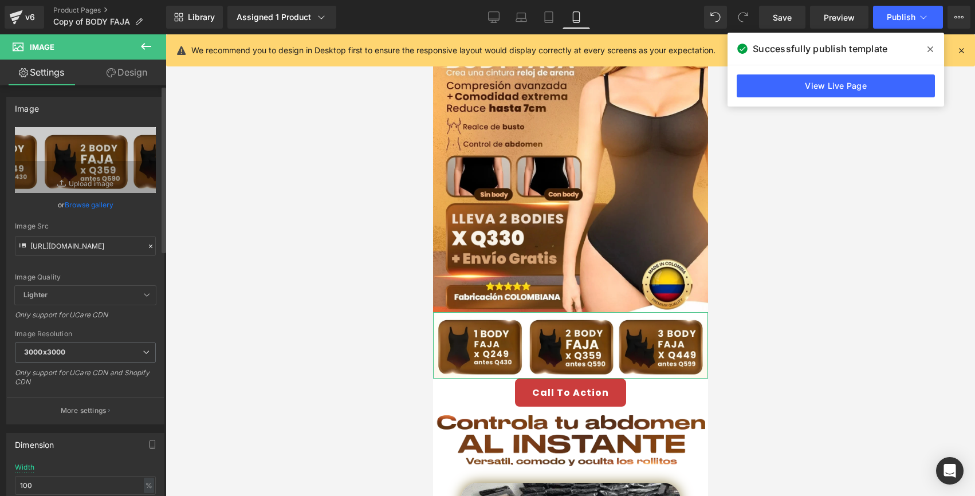
click at [147, 247] on icon at bounding box center [151, 246] width 8 height 8
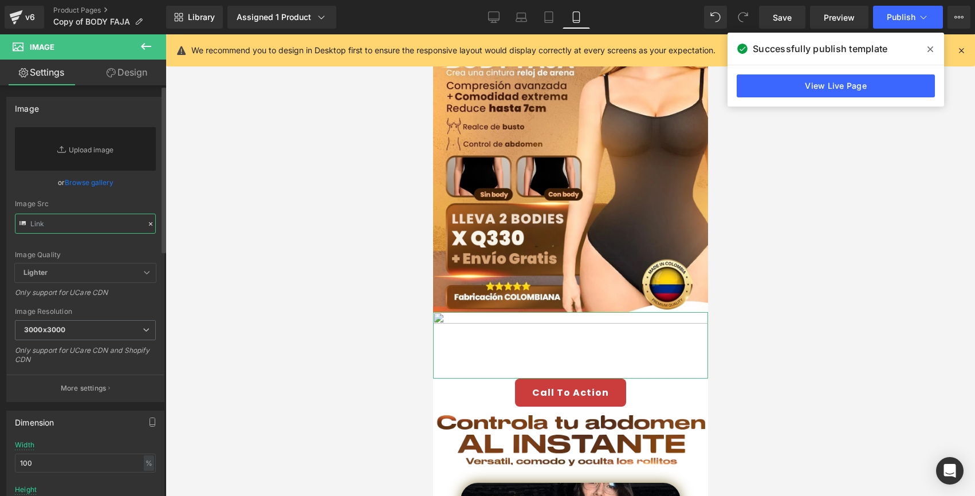
click at [80, 229] on input "text" at bounding box center [85, 224] width 141 height 20
paste input "[URL][DOMAIN_NAME]"
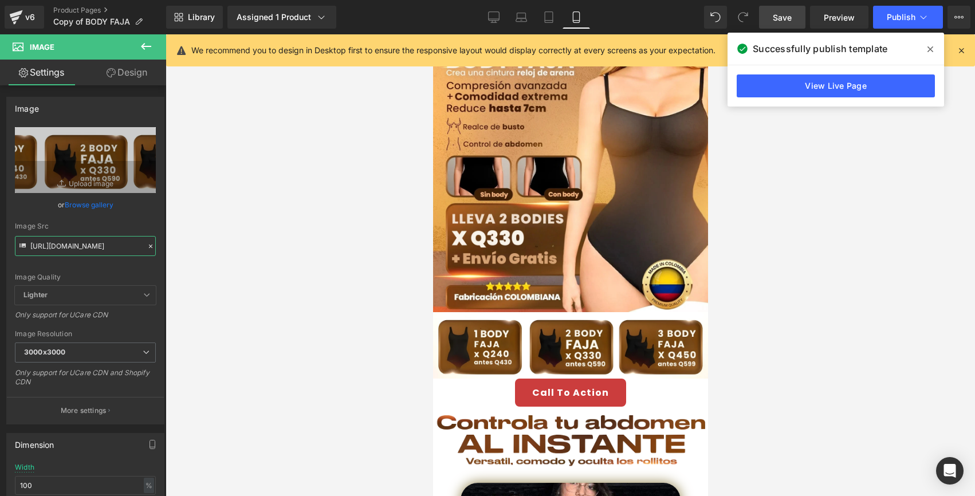
type input "[URL][DOMAIN_NAME]"
click at [792, 17] on link "Save" at bounding box center [782, 17] width 46 height 23
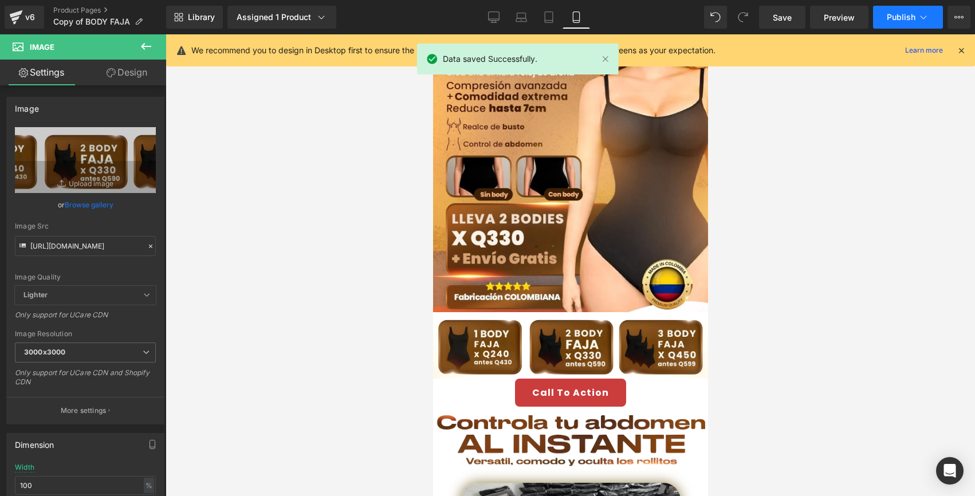
click at [885, 13] on button "Publish" at bounding box center [908, 17] width 70 height 23
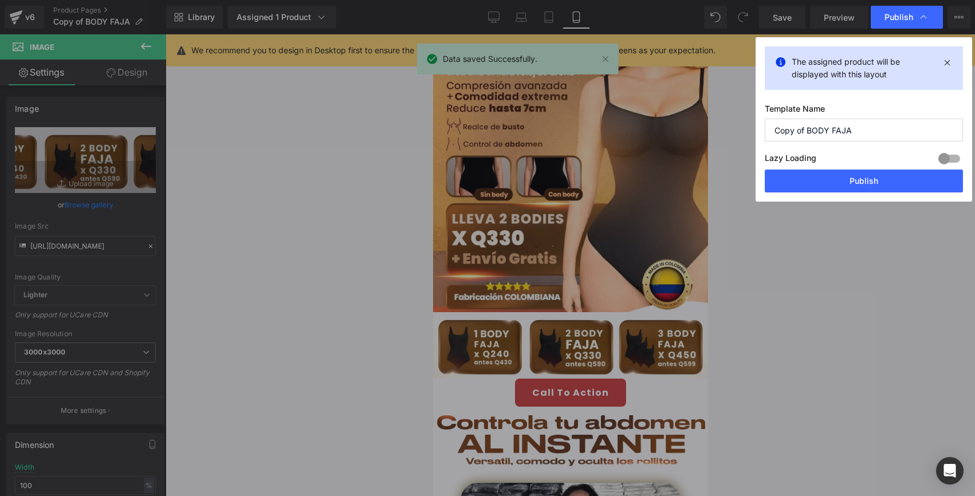
click at [834, 175] on button "Publish" at bounding box center [863, 180] width 198 height 23
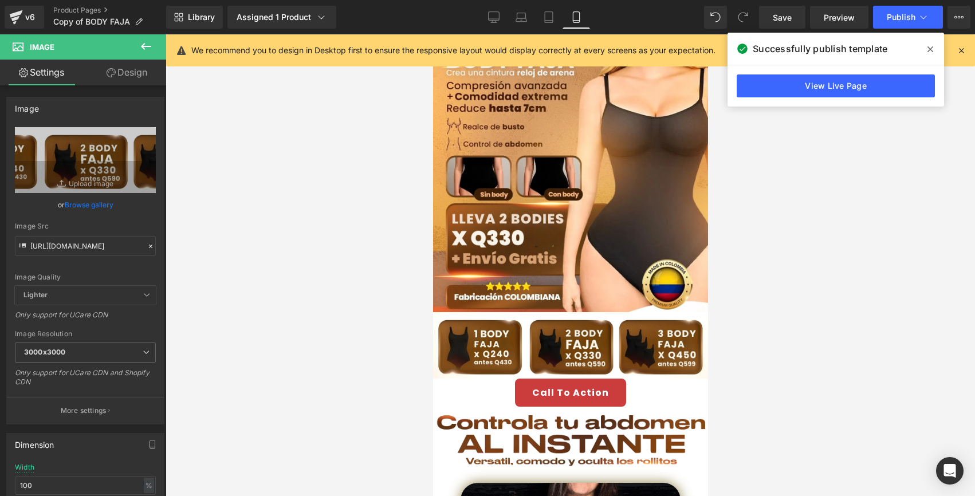
click at [925, 44] on span at bounding box center [930, 49] width 18 height 18
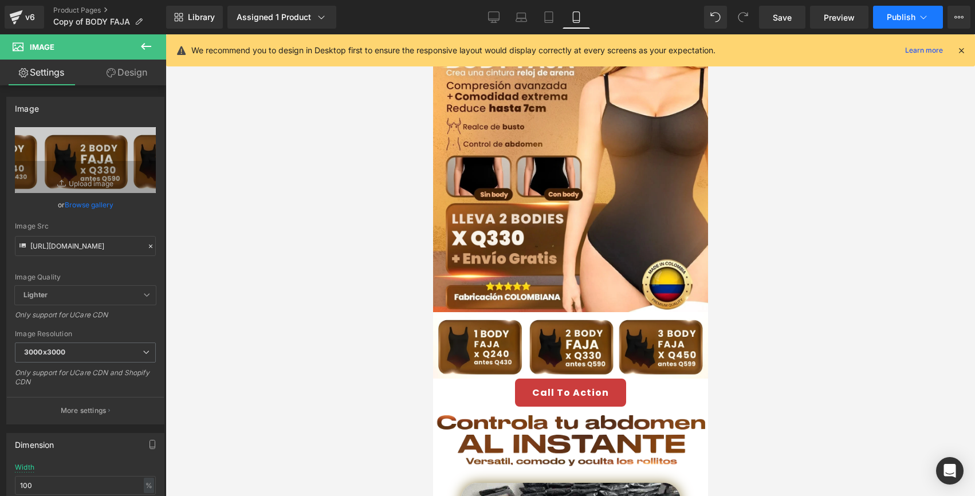
click at [897, 21] on span "Publish" at bounding box center [900, 17] width 29 height 9
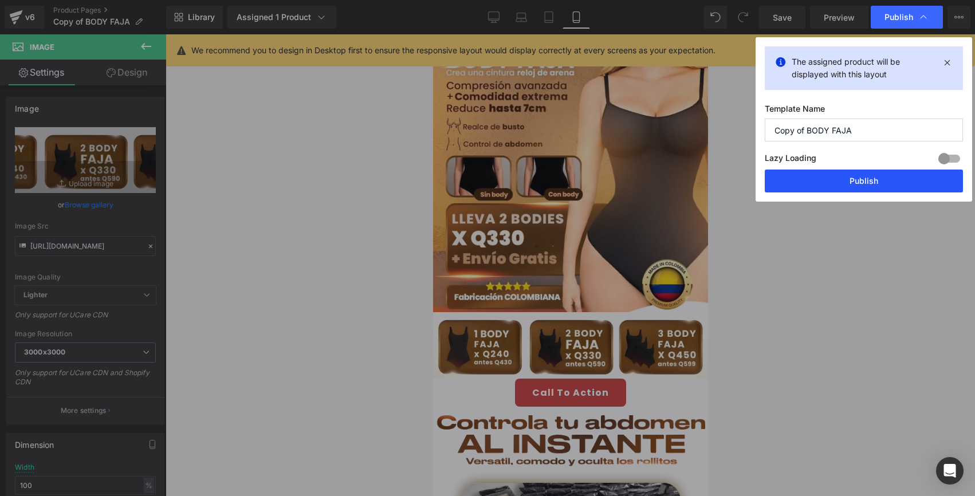
click at [821, 179] on button "Publish" at bounding box center [863, 180] width 198 height 23
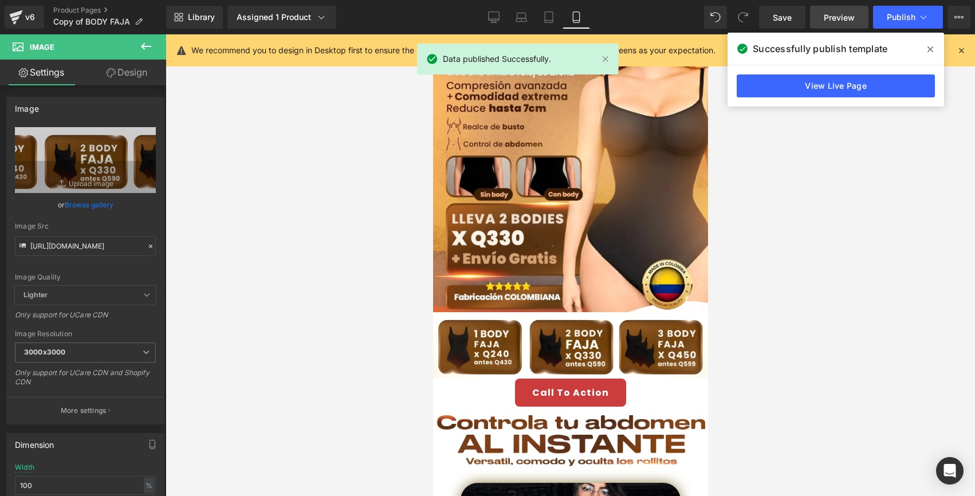
click at [816, 15] on link "Preview" at bounding box center [839, 17] width 58 height 23
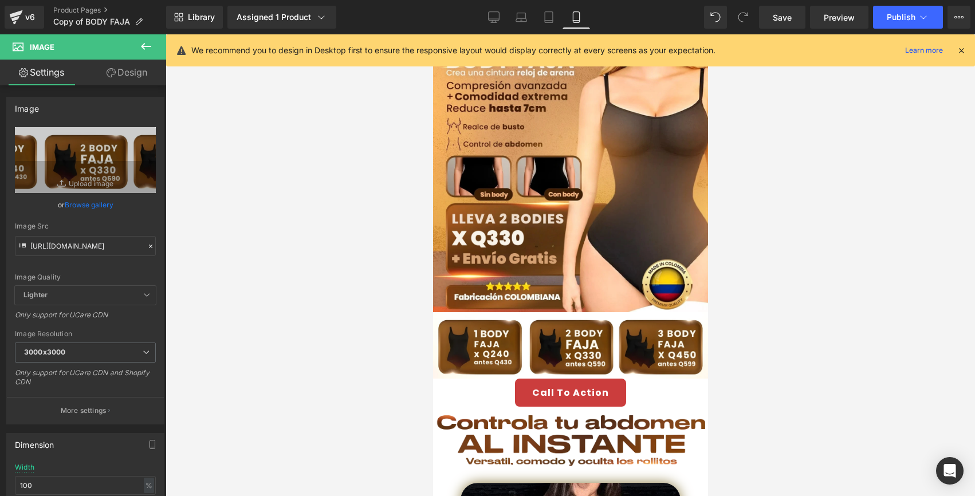
click at [963, 47] on icon at bounding box center [961, 50] width 10 height 10
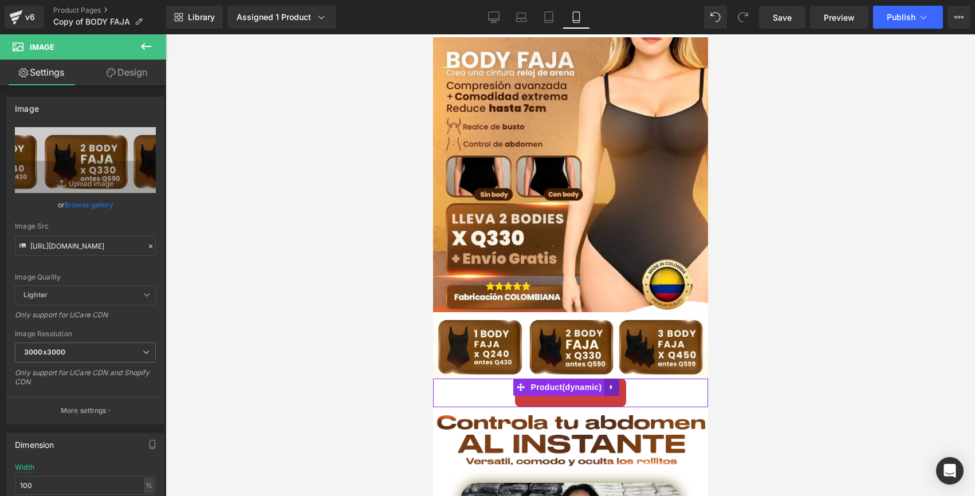
click at [615, 379] on link at bounding box center [611, 387] width 15 height 17
click at [614, 383] on icon at bounding box center [618, 387] width 8 height 8
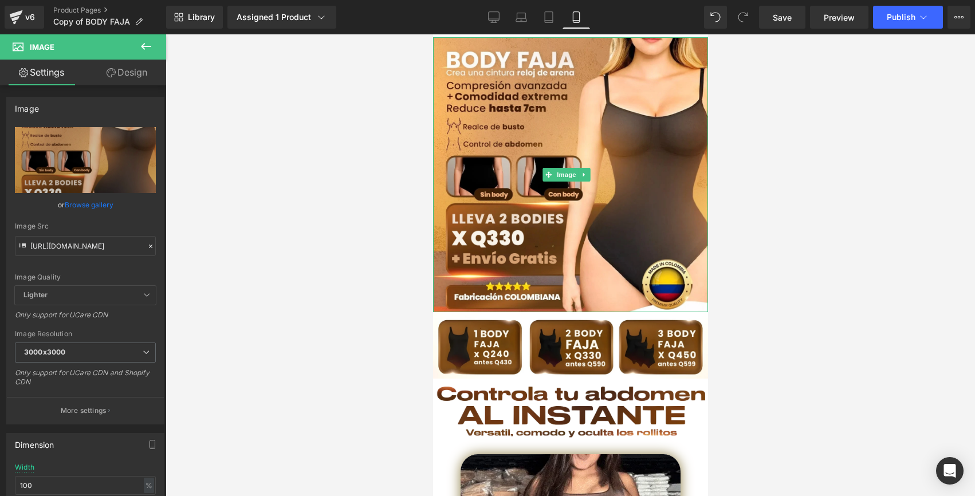
drag, startPoint x: 603, startPoint y: 136, endPoint x: 450, endPoint y: 380, distance: 287.7
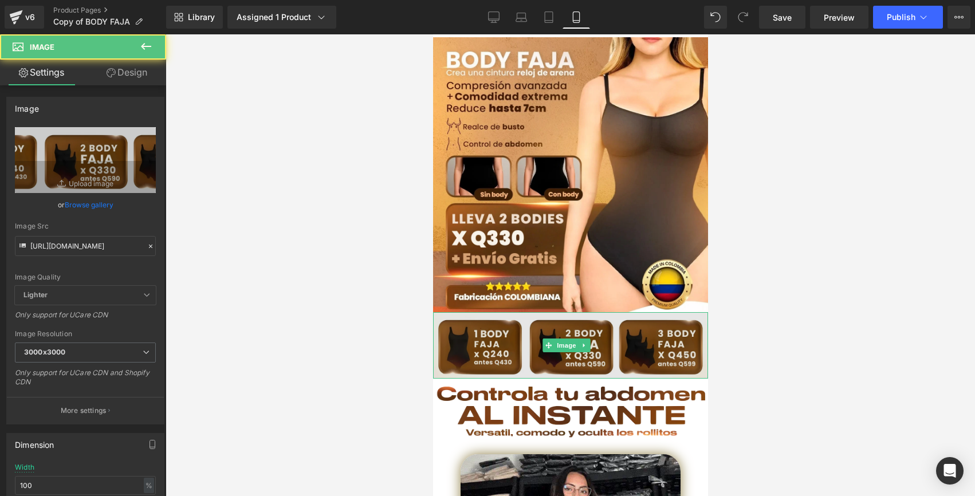
click at [452, 324] on img at bounding box center [569, 345] width 275 height 66
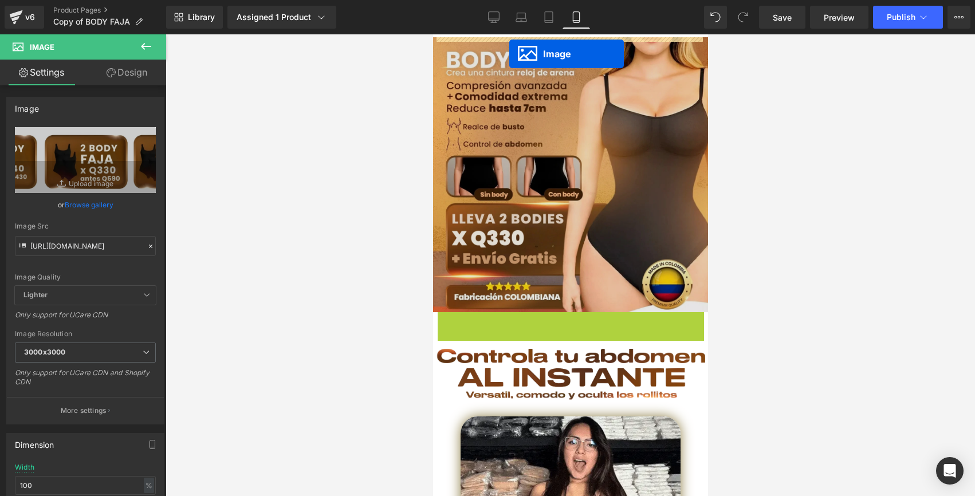
drag, startPoint x: 544, startPoint y: 334, endPoint x: 508, endPoint y: 53, distance: 283.5
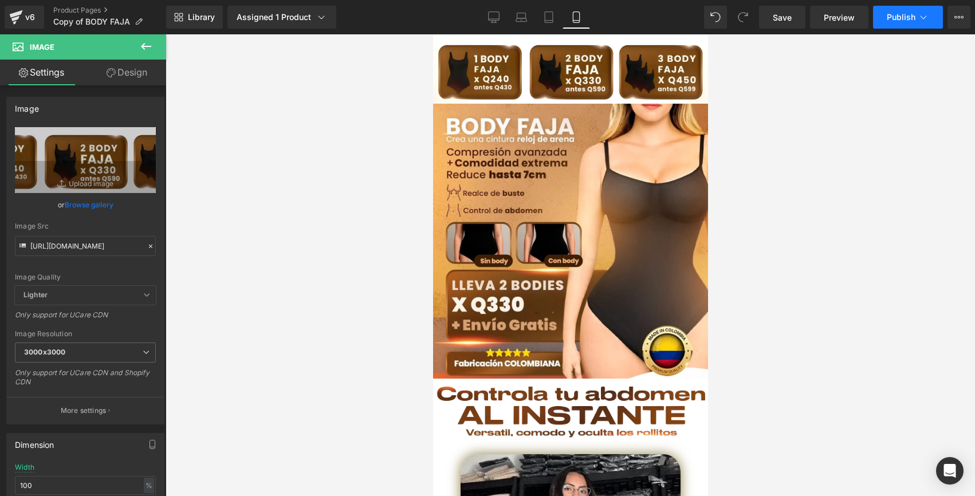
click at [882, 19] on button "Publish" at bounding box center [908, 17] width 70 height 23
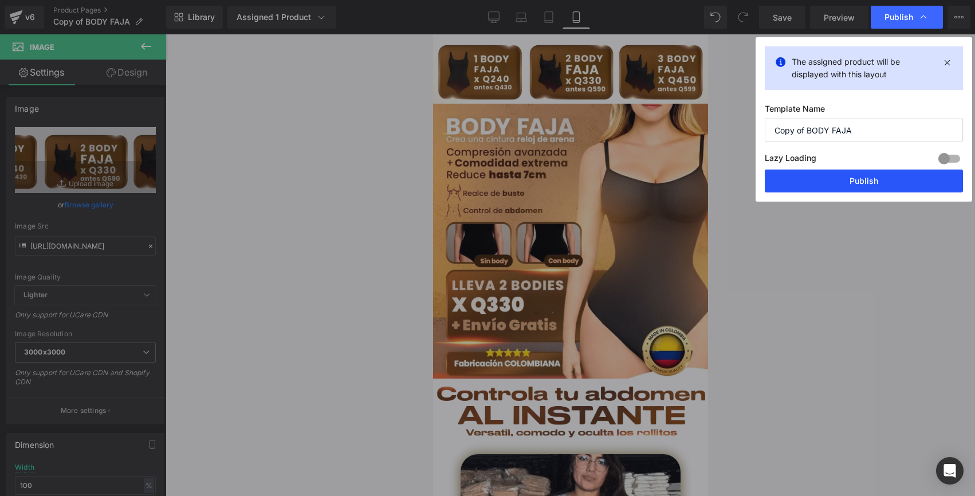
click at [822, 178] on button "Publish" at bounding box center [863, 180] width 198 height 23
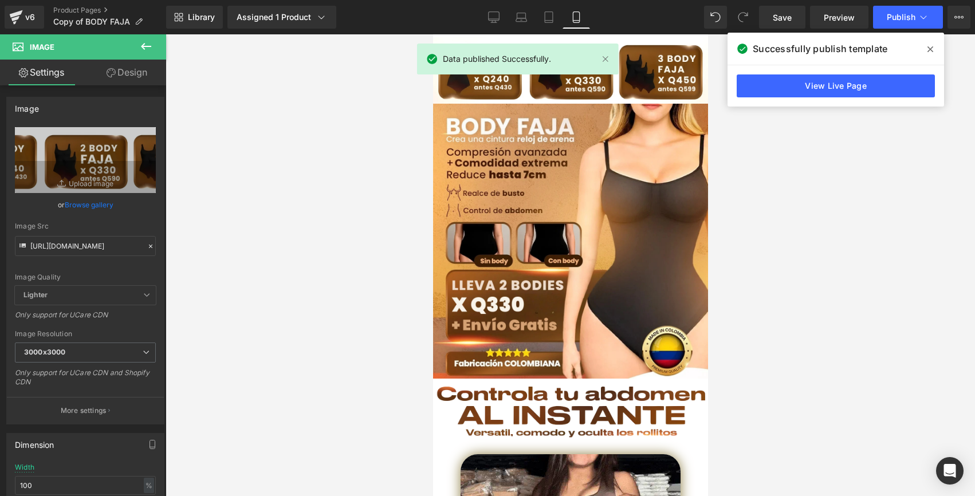
click at [927, 52] on icon at bounding box center [930, 49] width 6 height 9
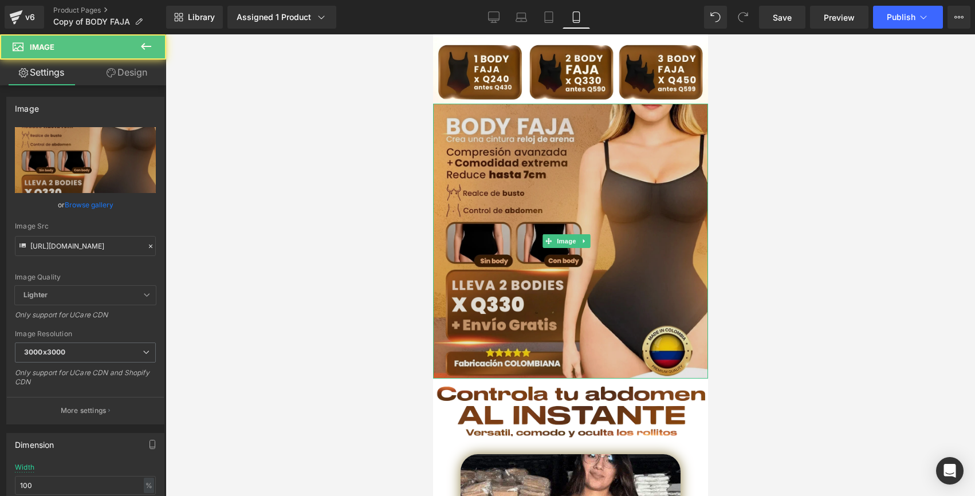
click at [492, 132] on img at bounding box center [569, 241] width 275 height 275
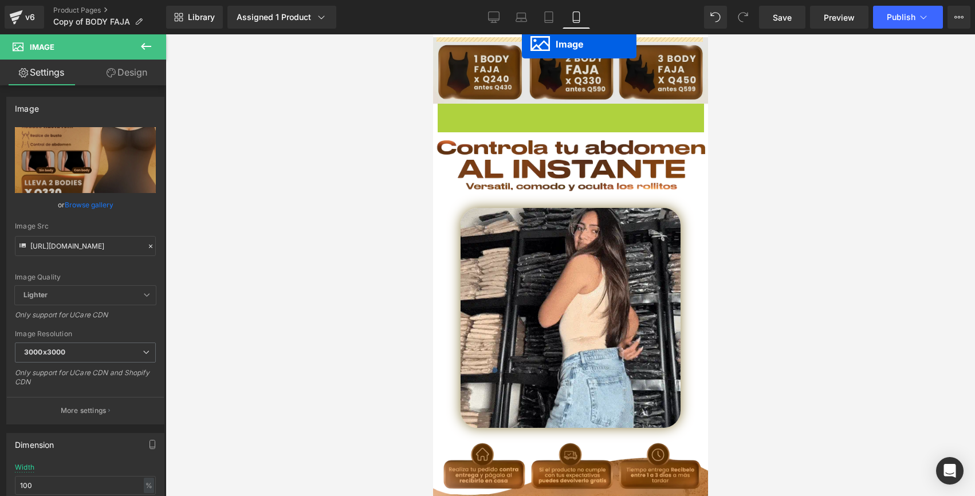
drag, startPoint x: 545, startPoint y: 236, endPoint x: 521, endPoint y: 44, distance: 193.8
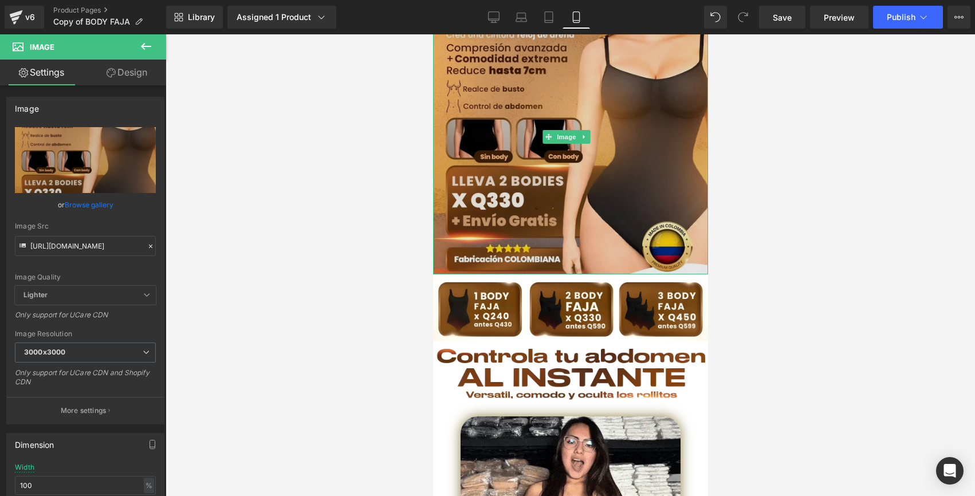
scroll to position [65, 0]
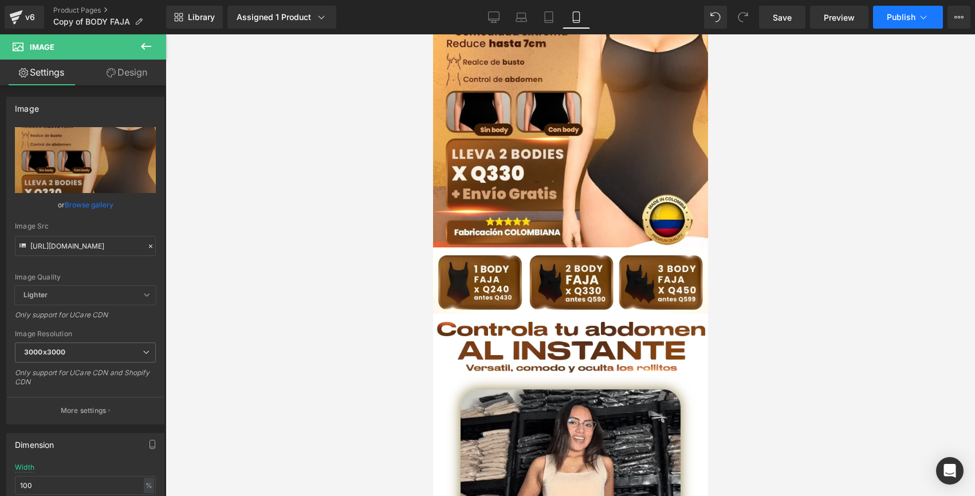
click at [899, 7] on button "Publish" at bounding box center [908, 17] width 70 height 23
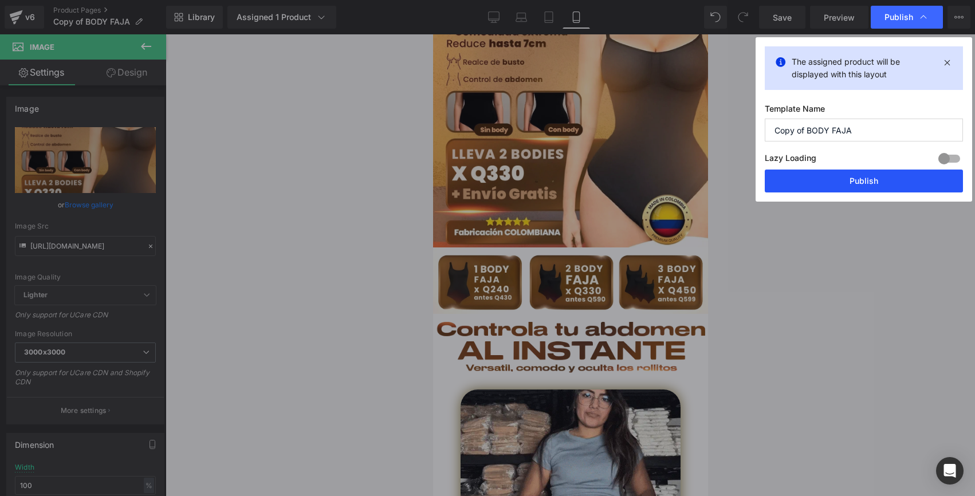
click at [823, 180] on button "Publish" at bounding box center [863, 180] width 198 height 23
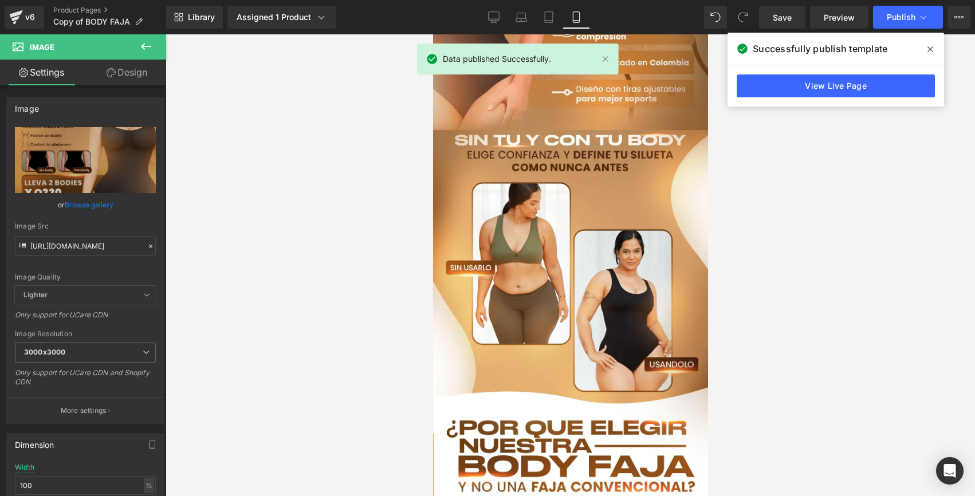
scroll to position [0, 0]
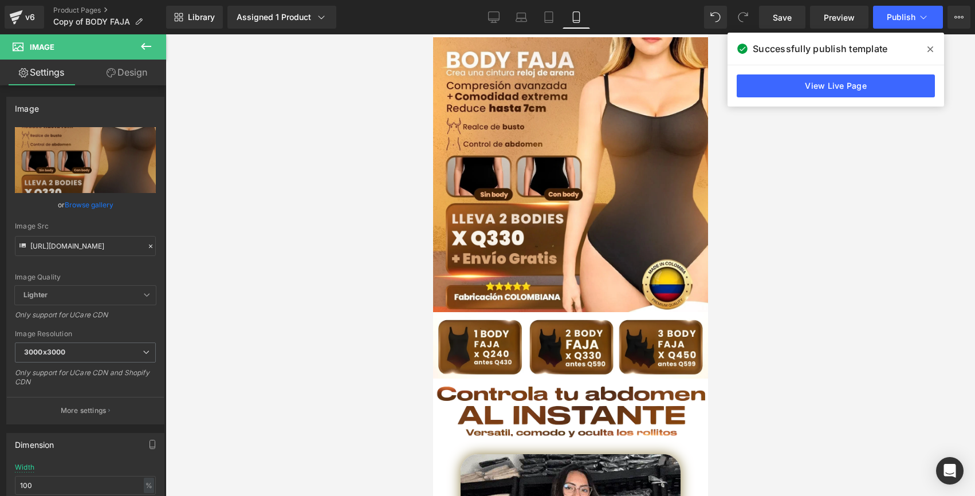
click at [923, 46] on span at bounding box center [930, 49] width 18 height 18
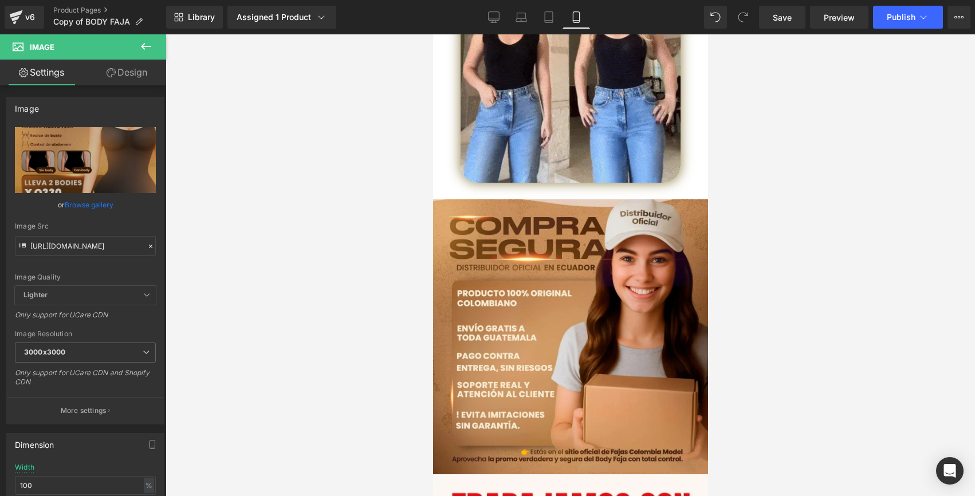
scroll to position [2722, 0]
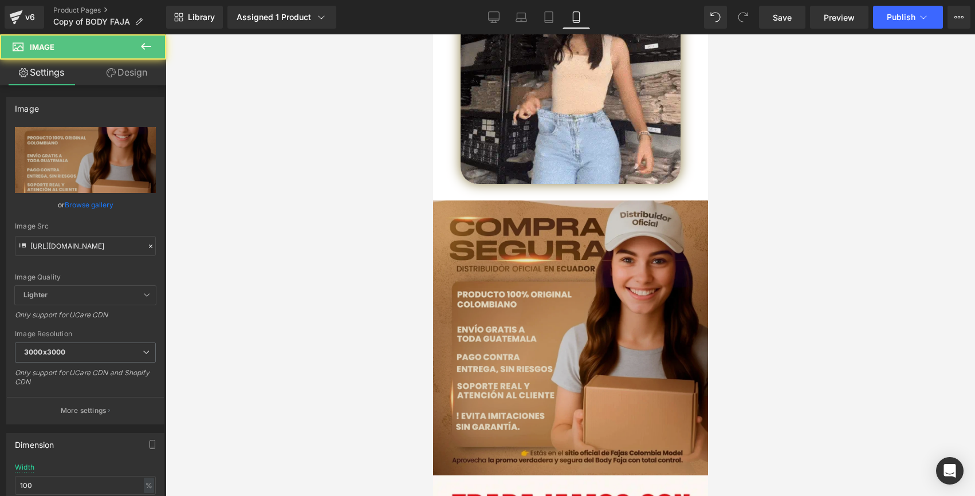
click at [558, 184] on img at bounding box center [569, 329] width 275 height 291
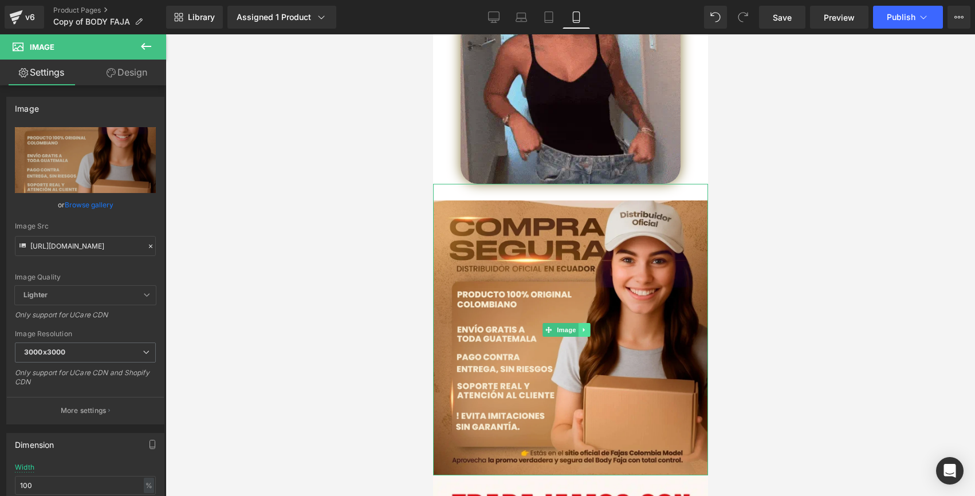
click at [584, 326] on icon at bounding box center [583, 329] width 6 height 7
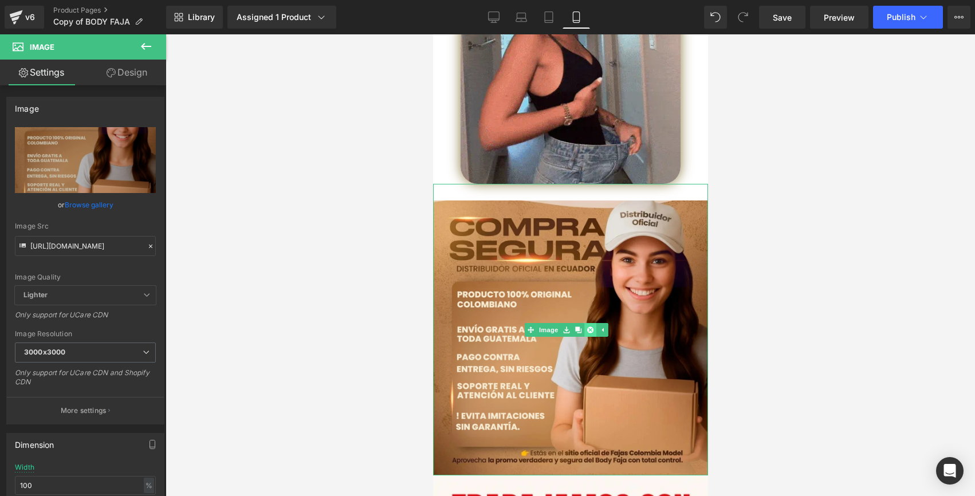
click at [586, 326] on icon at bounding box center [589, 329] width 6 height 6
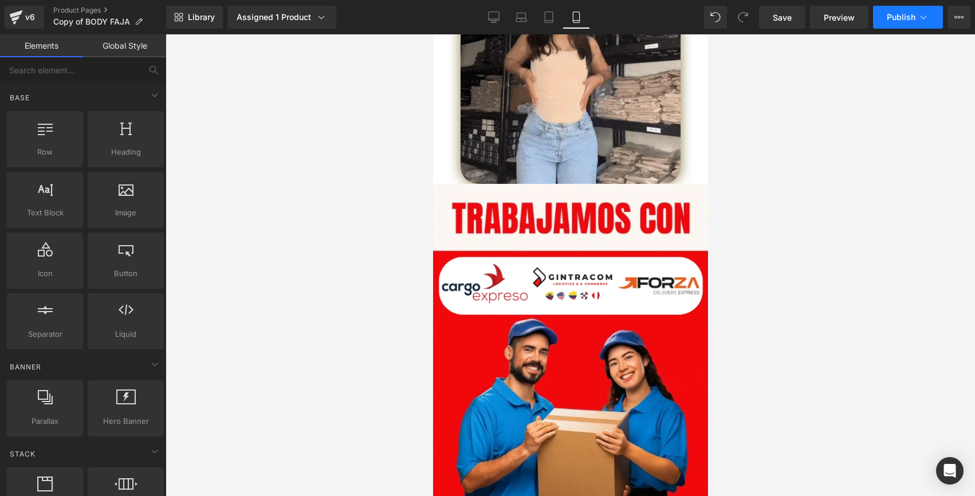
click at [893, 15] on span "Publish" at bounding box center [900, 17] width 29 height 9
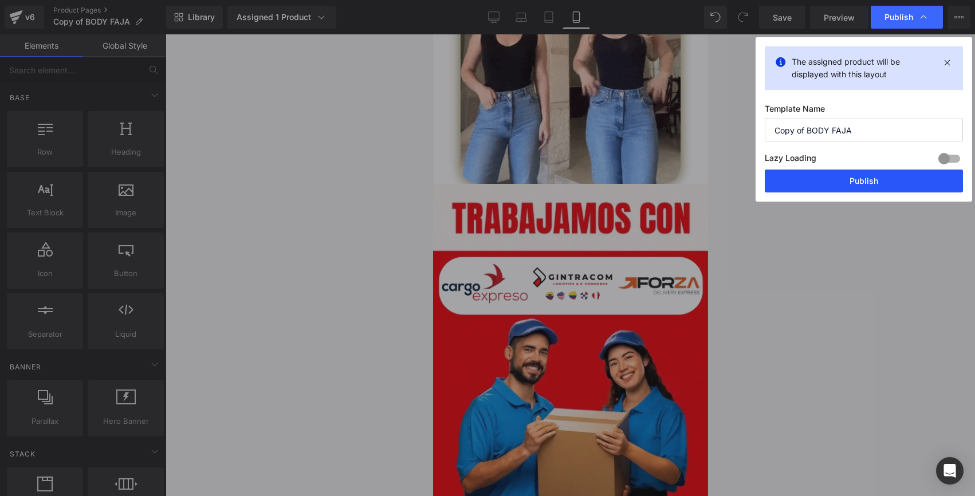
click at [838, 175] on button "Publish" at bounding box center [863, 180] width 198 height 23
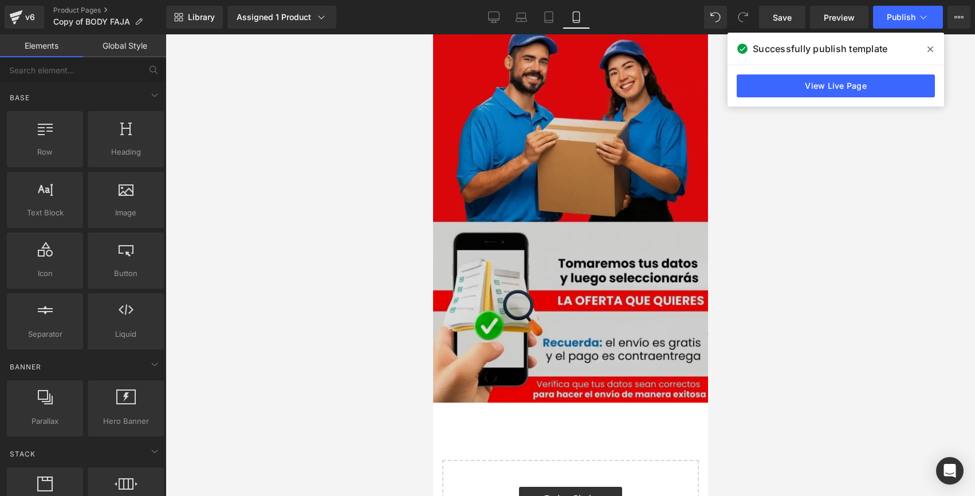
scroll to position [3012, 0]
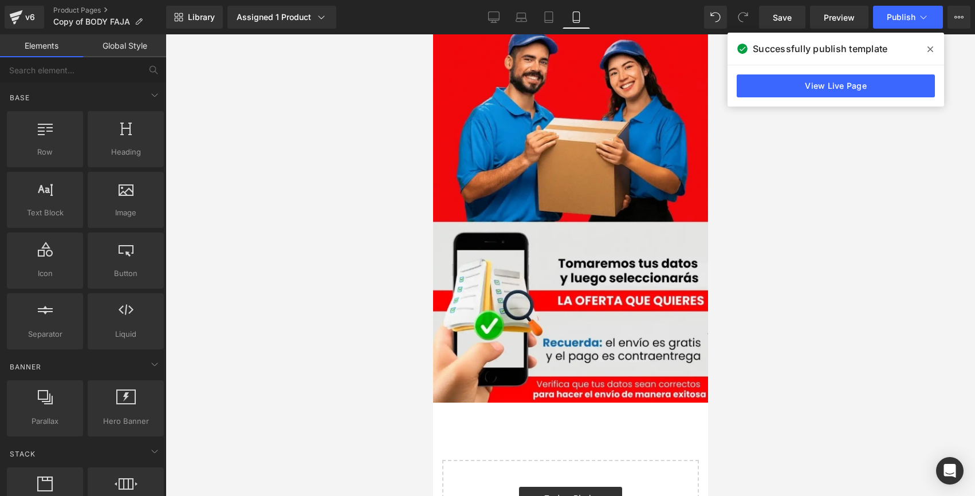
click at [932, 45] on icon at bounding box center [930, 49] width 6 height 9
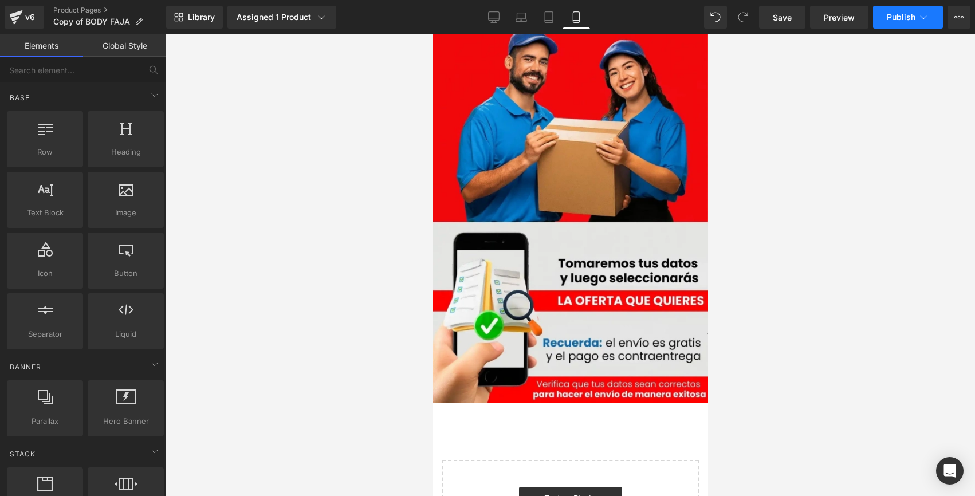
click at [889, 14] on span "Publish" at bounding box center [900, 17] width 29 height 9
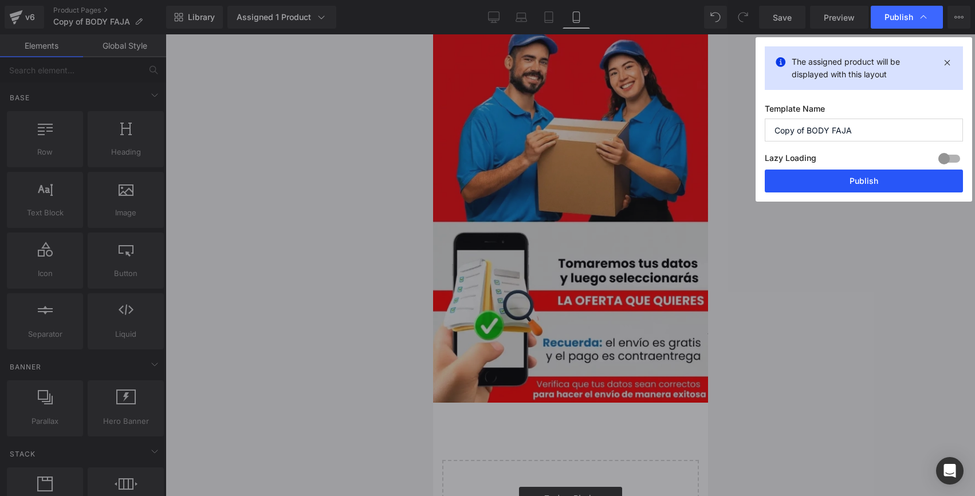
click at [847, 182] on button "Publish" at bounding box center [863, 180] width 198 height 23
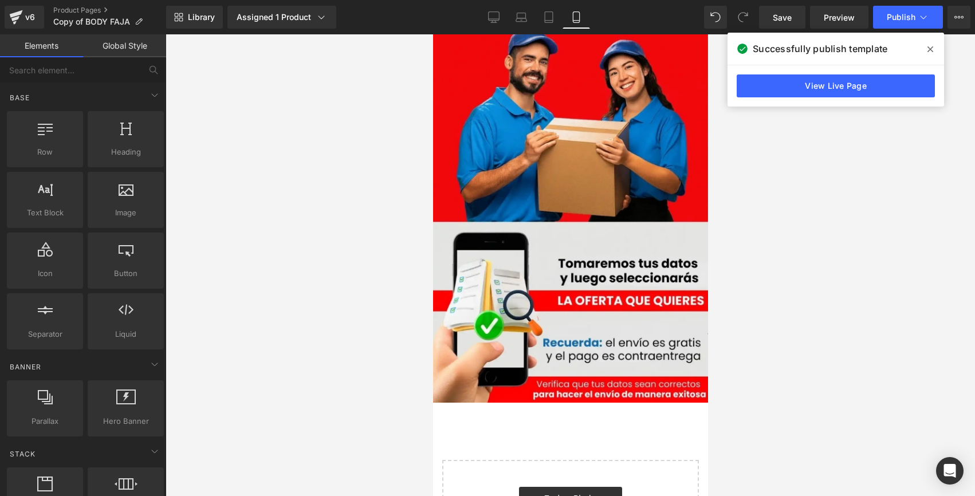
click at [932, 49] on icon at bounding box center [930, 49] width 6 height 9
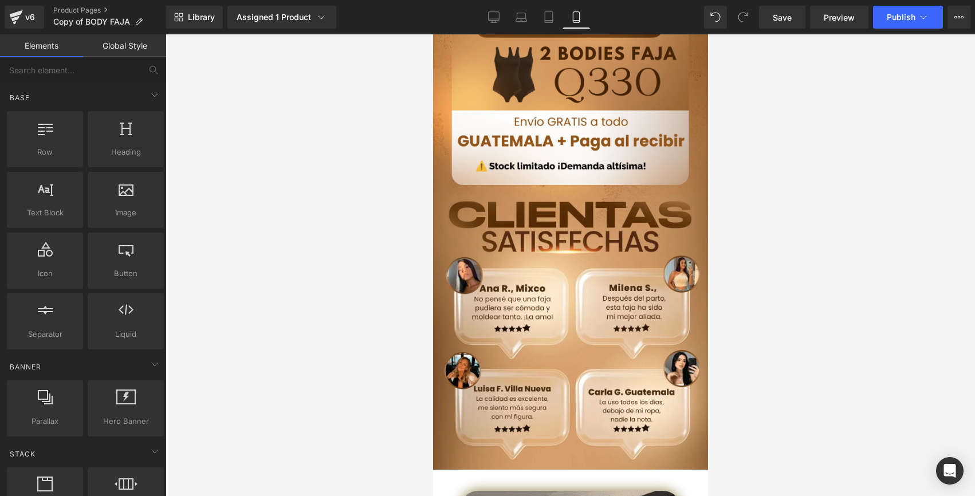
scroll to position [0, 0]
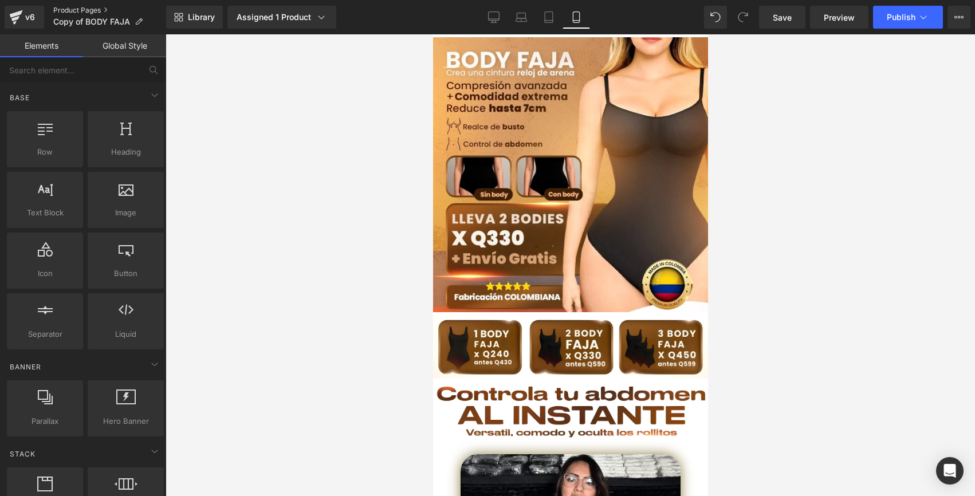
click at [102, 13] on link "Product Pages" at bounding box center [109, 10] width 113 height 9
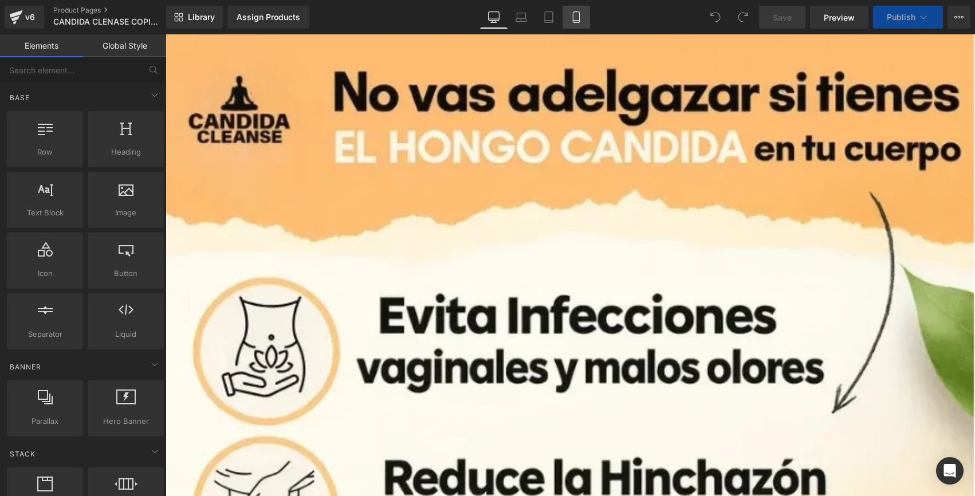
click at [574, 12] on icon at bounding box center [575, 16] width 11 height 11
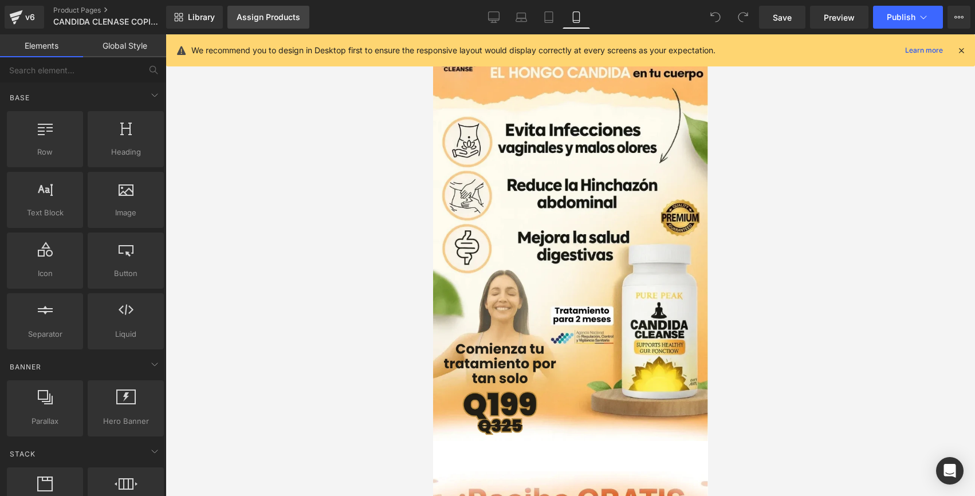
click at [285, 20] on div "Assign Products" at bounding box center [268, 17] width 64 height 9
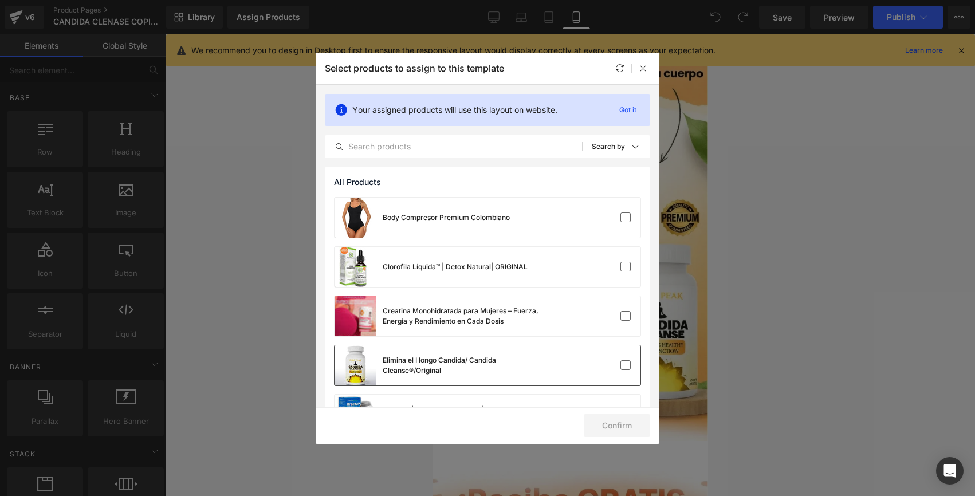
click at [611, 362] on div at bounding box center [605, 365] width 51 height 11
click at [625, 417] on button "Confirm" at bounding box center [617, 425] width 66 height 23
click at [608, 428] on button "Success" at bounding box center [609, 425] width 81 height 23
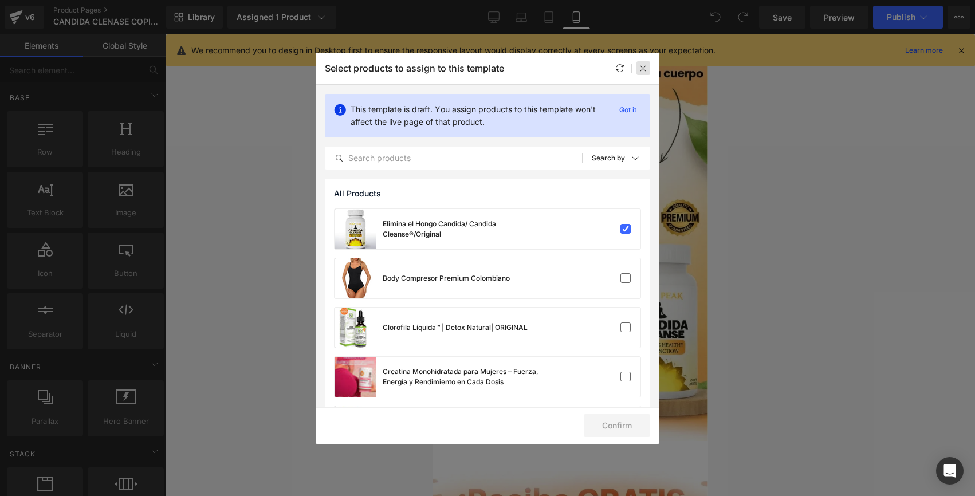
click at [637, 70] on div at bounding box center [643, 68] width 14 height 14
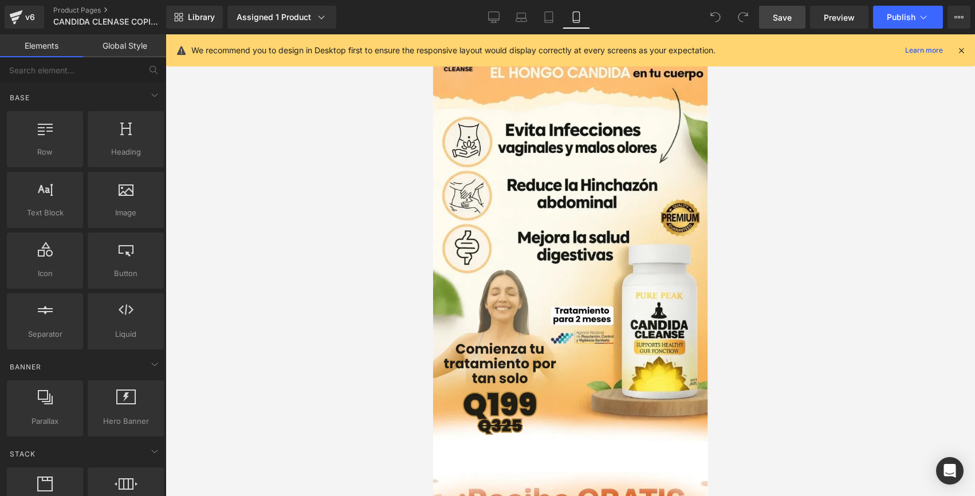
click at [794, 22] on link "Save" at bounding box center [782, 17] width 46 height 23
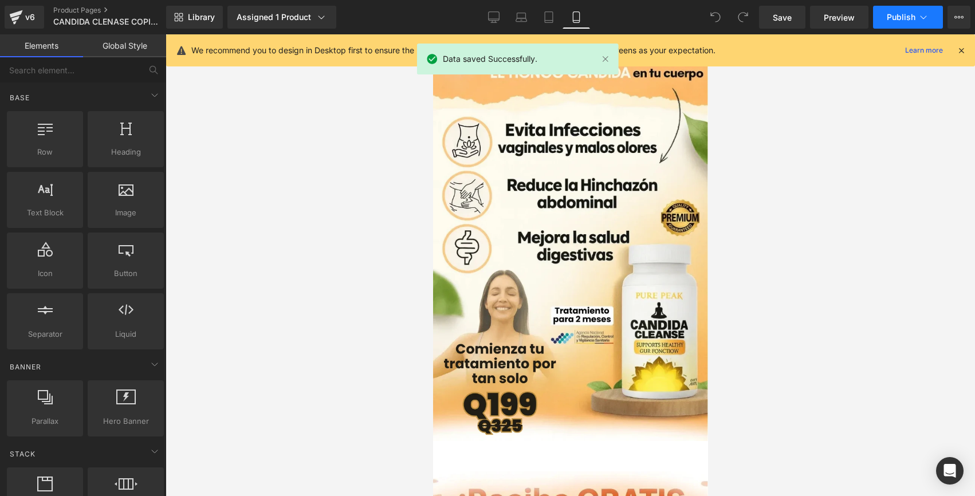
click at [898, 17] on span "Publish" at bounding box center [900, 17] width 29 height 9
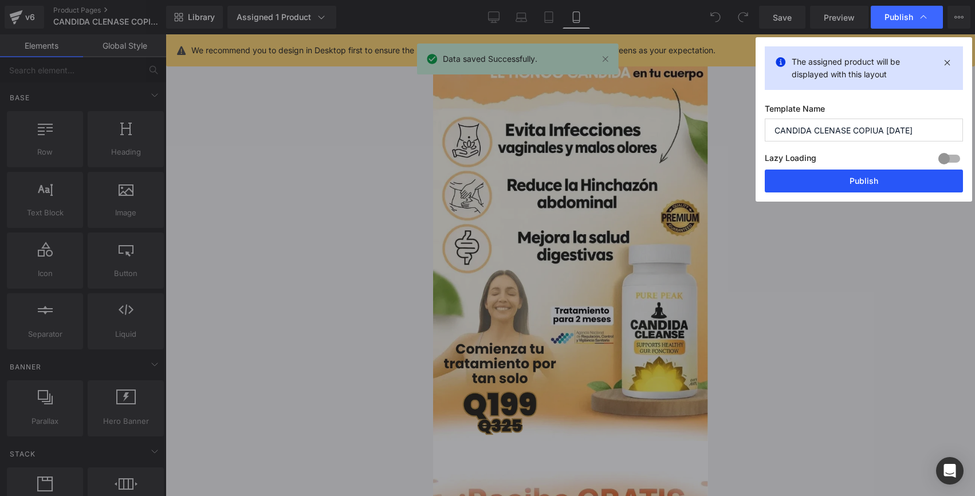
click at [789, 179] on button "Publish" at bounding box center [863, 180] width 198 height 23
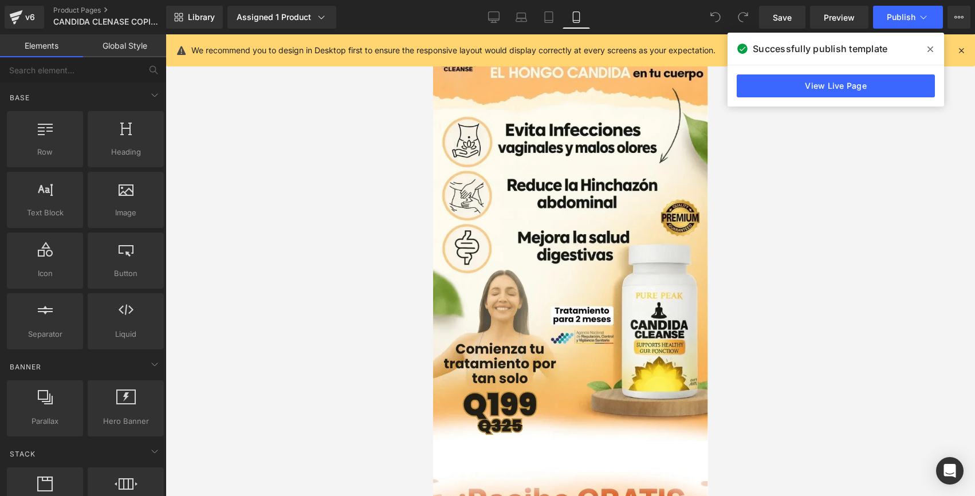
click at [931, 44] on span at bounding box center [930, 49] width 18 height 18
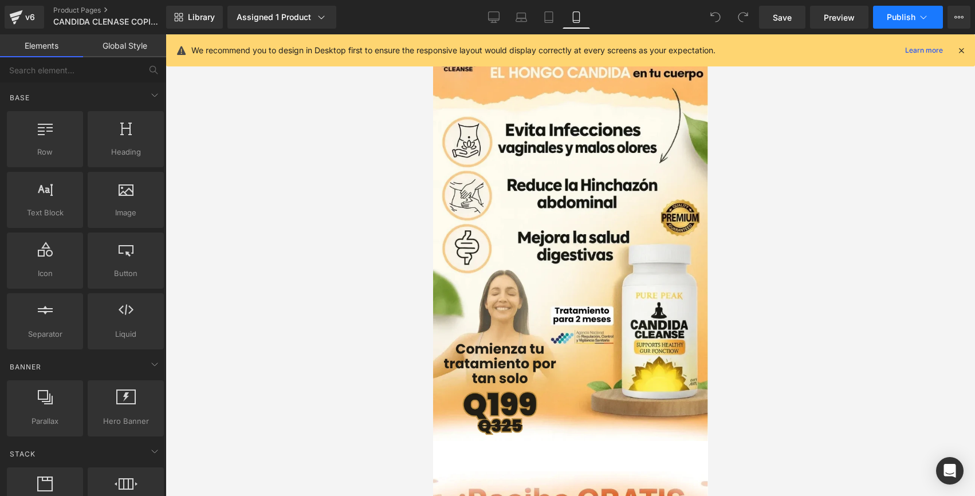
click at [878, 14] on button "Publish" at bounding box center [908, 17] width 70 height 23
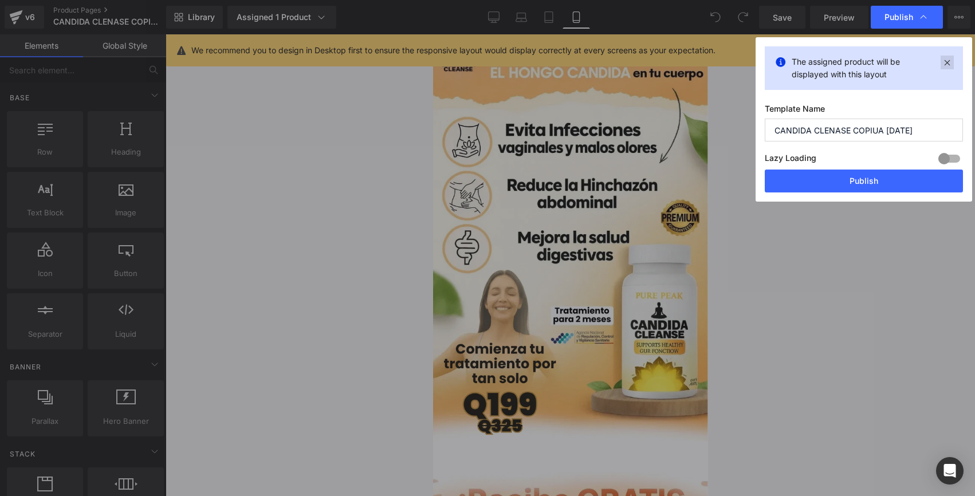
click at [952, 64] on icon at bounding box center [946, 63] width 13 height 14
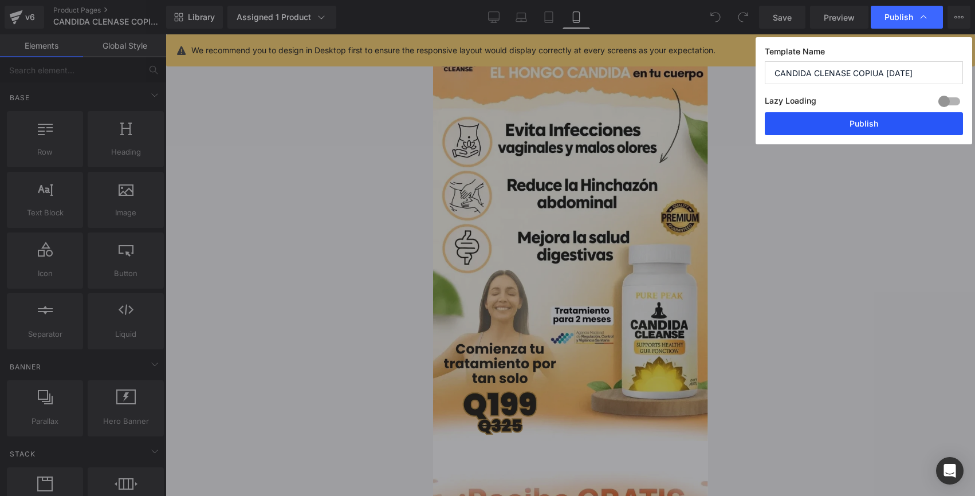
click at [820, 114] on button "Publish" at bounding box center [863, 123] width 198 height 23
